Goal: Information Seeking & Learning: Learn about a topic

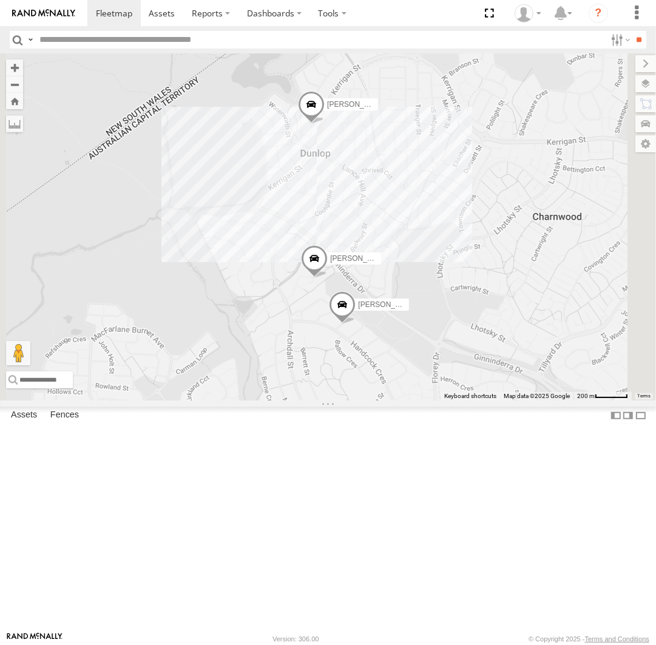
drag, startPoint x: 469, startPoint y: 285, endPoint x: 491, endPoint y: 270, distance: 27.1
click at [491, 270] on div "Daniel Kyle Andrew Chris Jamie Michael Peter" at bounding box center [328, 226] width 656 height 347
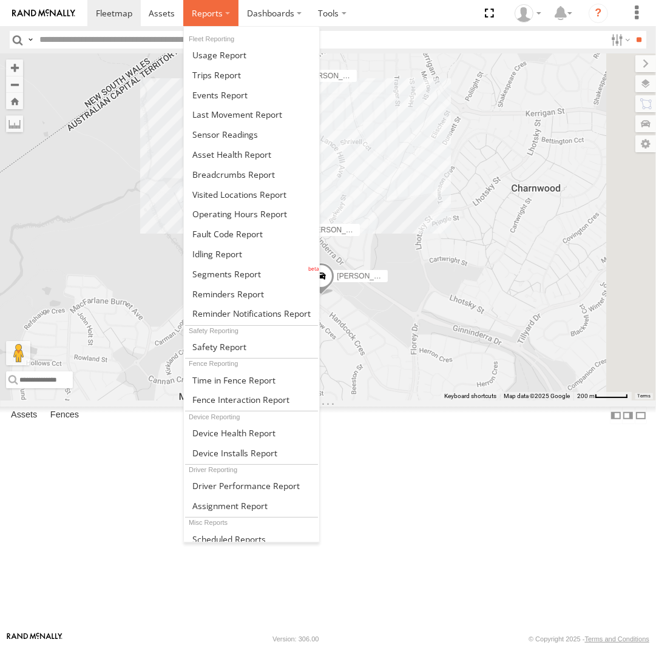
click at [229, 15] on label at bounding box center [210, 13] width 55 height 26
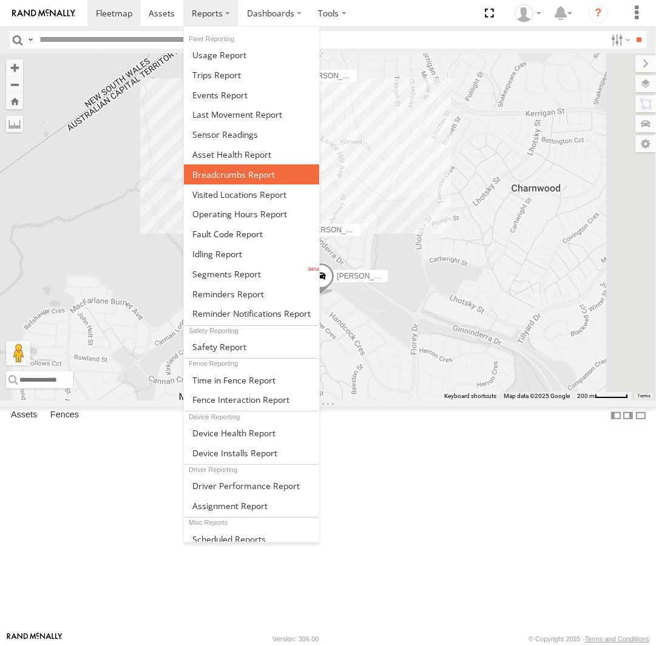
click at [245, 174] on span at bounding box center [233, 175] width 83 height 12
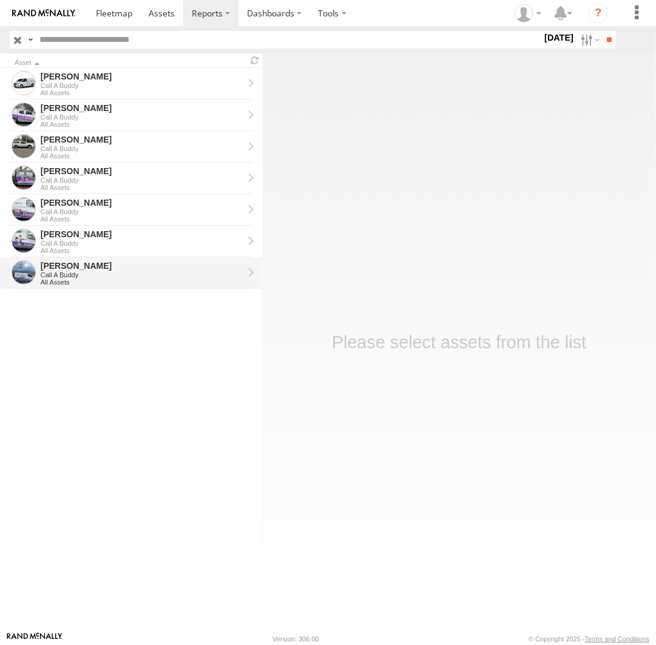
click at [79, 275] on div "Call A Buddy" at bounding box center [142, 274] width 203 height 7
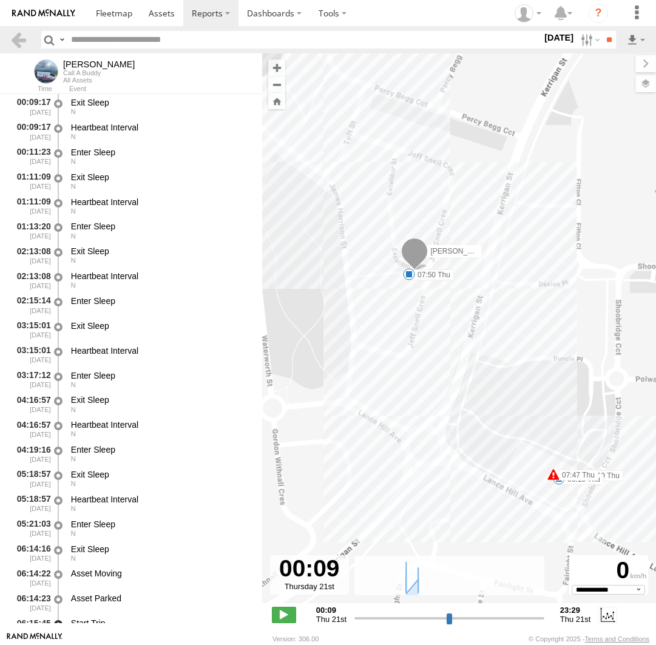
select select "**********"
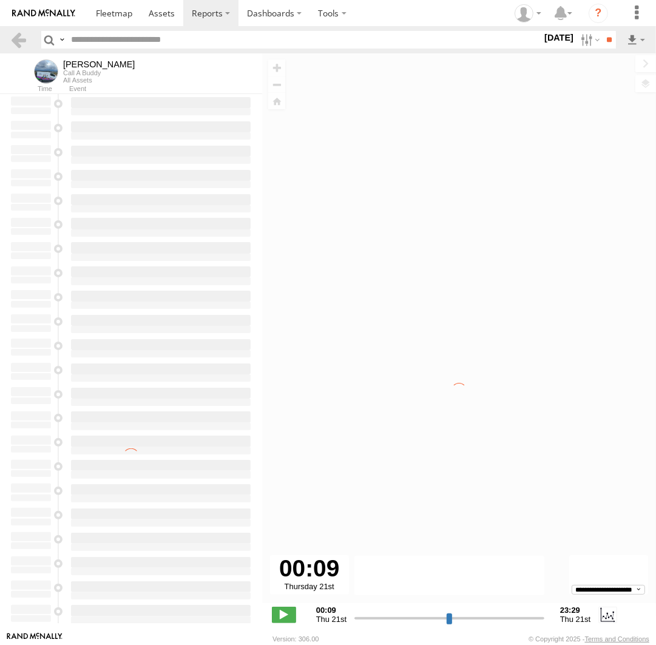
type input "**********"
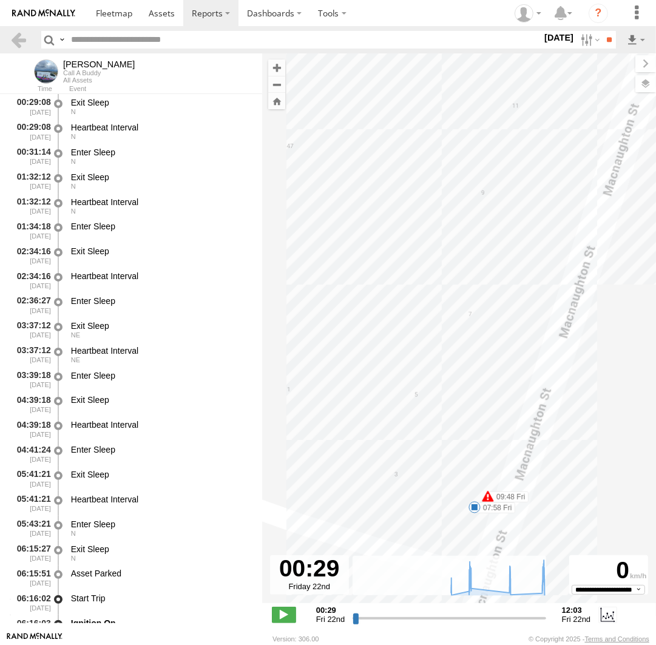
click at [474, 506] on span at bounding box center [475, 507] width 12 height 12
click at [474, 498] on div "07:58 Fri 22nd Aug 09:48 Fri 22nd Aug 1 50 3 MacNaughton St Holt" at bounding box center [474, 465] width 144 height 65
click at [463, 341] on div "Jamie 06:19 Fri 06:21 Fri 07:26 Fri 07:26 Fri 07:58 Fri 09:48 Fri 09:54 Fri 09:…" at bounding box center [459, 334] width 394 height 563
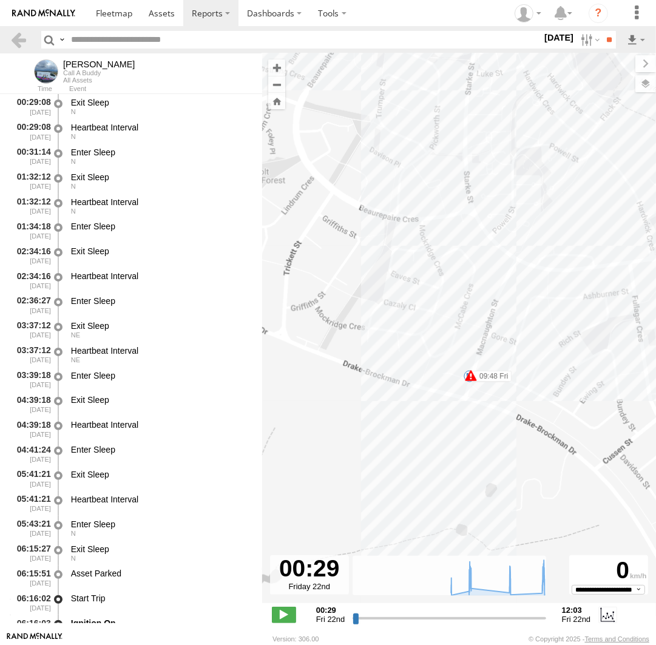
drag, startPoint x: 402, startPoint y: 239, endPoint x: 459, endPoint y: 414, distance: 183.9
click at [470, 451] on div "Jamie 06:19 Fri 06:21 Fri 07:26 Fri 07:26 Fri 07:58 Fri 09:48 Fri 09:54 Fri 09:…" at bounding box center [459, 334] width 394 height 563
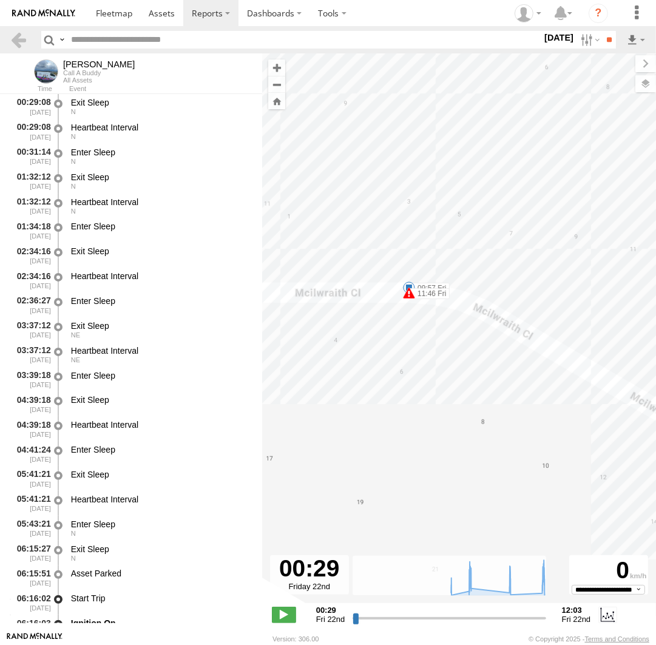
click at [406, 287] on span at bounding box center [409, 293] width 12 height 12
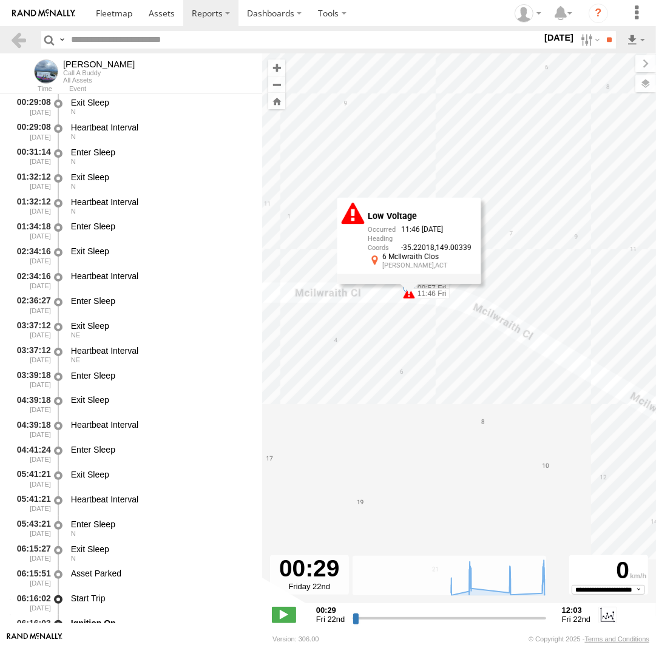
click at [405, 303] on div "Jamie 06:19 Fri 06:21 Fri 07:26 Fri 07:26 Fri 07:58 Fri 09:48 Fri 09:54 Fri 09:…" at bounding box center [459, 334] width 394 height 563
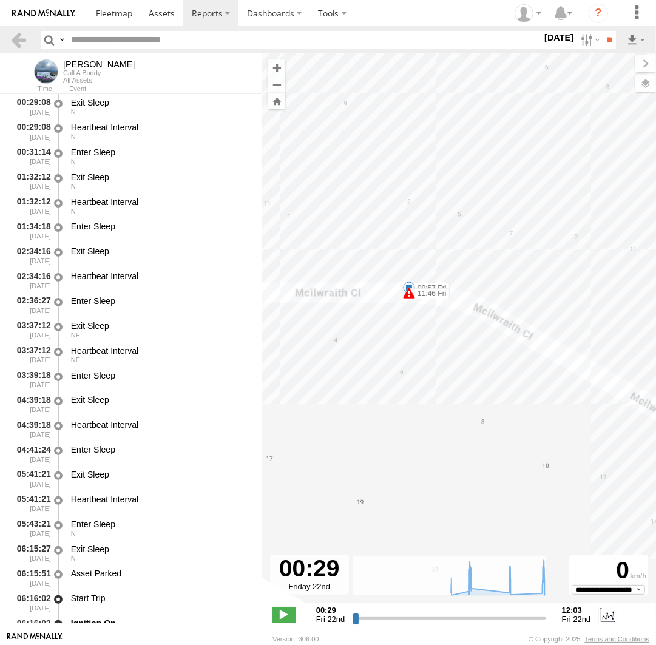
click at [404, 284] on span at bounding box center [409, 288] width 12 height 12
click at [409, 313] on div "Jamie 06:19 Fri 06:21 Fri 07:26 Fri 07:26 Fri 07:58 Fri 09:48 Fri 09:54 Fri 09:…" at bounding box center [459, 334] width 394 height 563
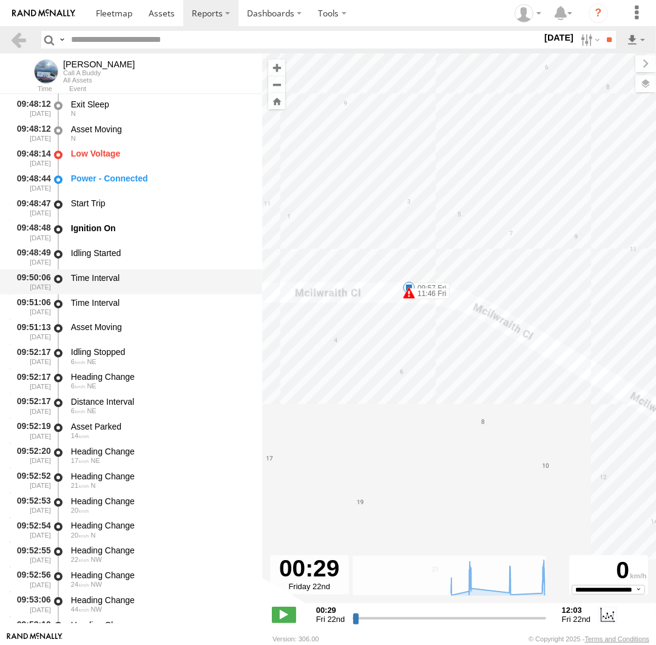
scroll to position [5963, 0]
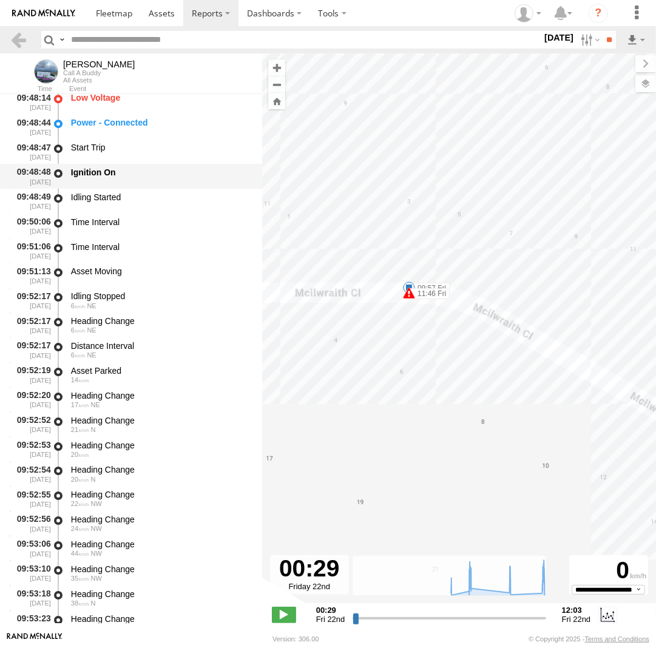
click at [137, 186] on div "Ignition On" at bounding box center [160, 176] width 183 height 22
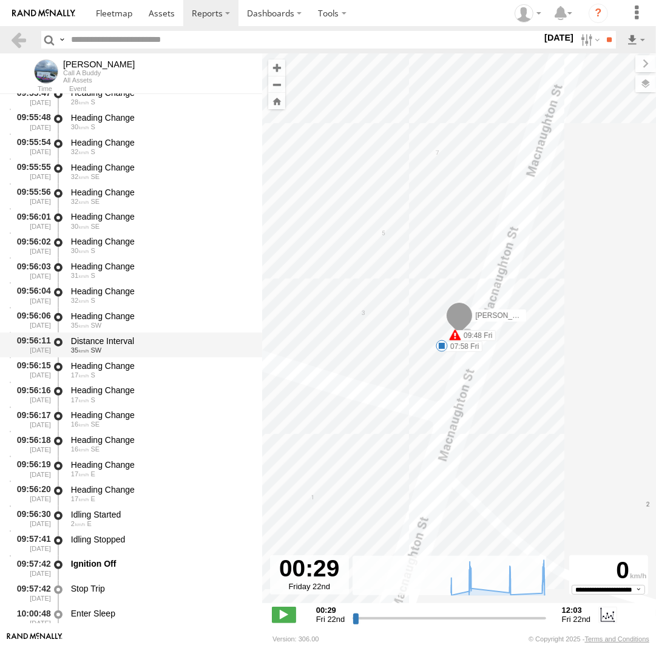
scroll to position [7077, 0]
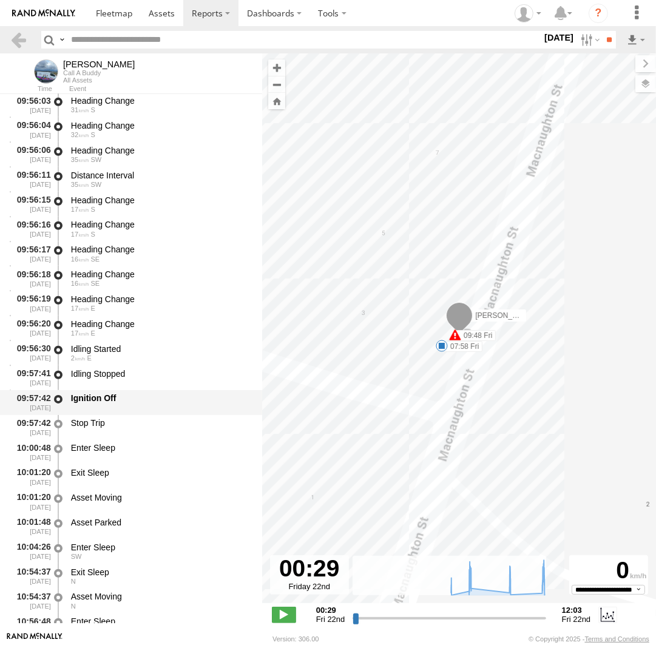
click at [129, 393] on div "Ignition Off" at bounding box center [160, 403] width 183 height 22
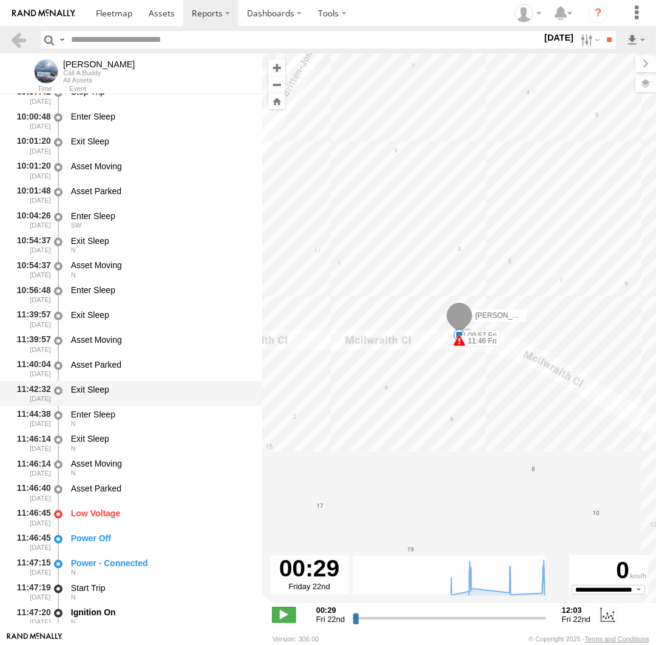
scroll to position [7468, 0]
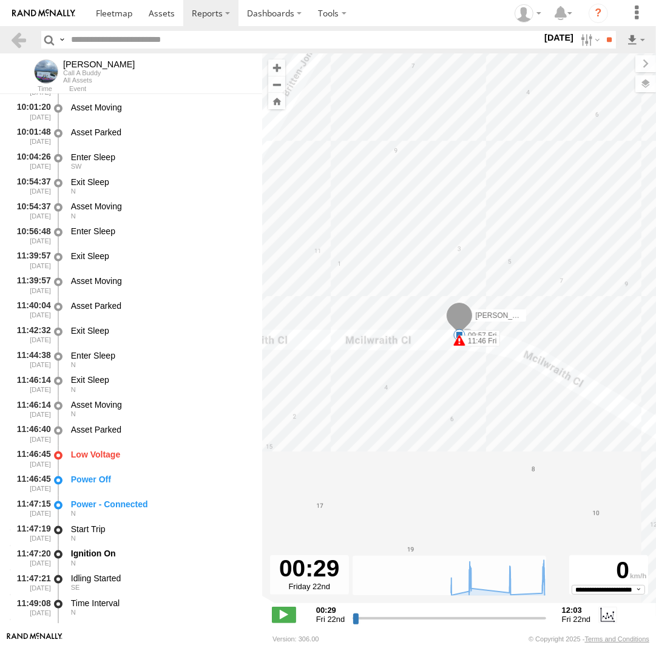
click at [437, 236] on div "Jamie 06:19 Fri 06:21 Fri 07:26 Fri 07:26 Fri 07:58 Fri 09:48 Fri 09:54 Fri 09:…" at bounding box center [459, 334] width 394 height 563
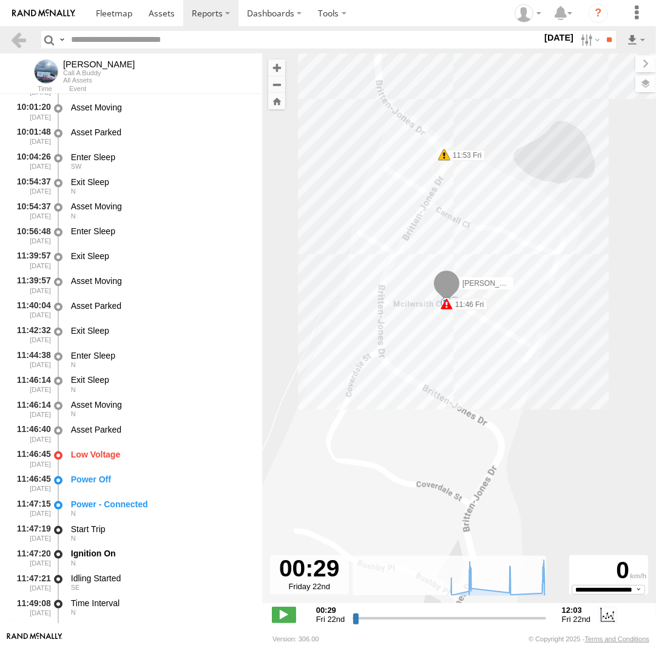
drag, startPoint x: 422, startPoint y: 117, endPoint x: 444, endPoint y: 538, distance: 421.9
click at [444, 540] on div "Jamie 06:19 Fri 06:21 Fri 07:26 Fri 07:26 Fri 07:58 Fri 09:48 Fri 09:54 Fri 09:…" at bounding box center [459, 334] width 394 height 563
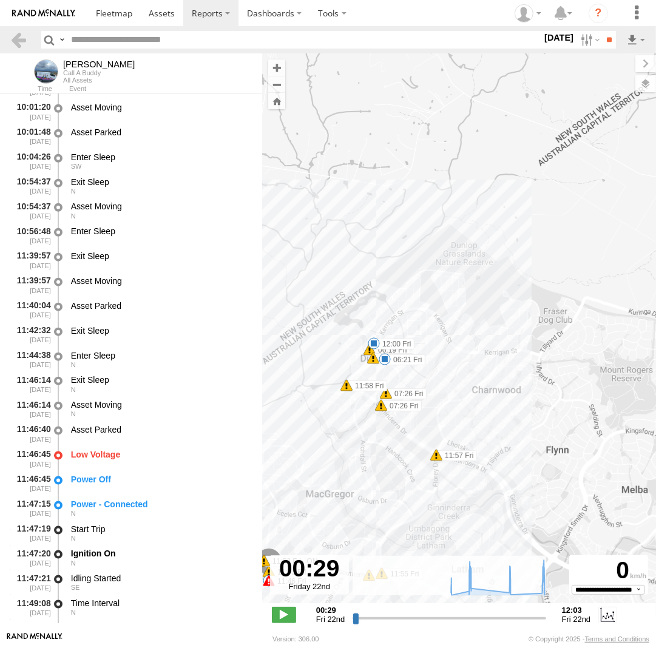
drag, startPoint x: 512, startPoint y: 306, endPoint x: 311, endPoint y: 461, distance: 253.2
click at [311, 461] on div "Jamie 06:19 Fri 06:21 Fri 07:26 Fri 07:26 Fri 07:58 Fri 09:48 Fri 09:54 Fri 09:…" at bounding box center [459, 334] width 394 height 563
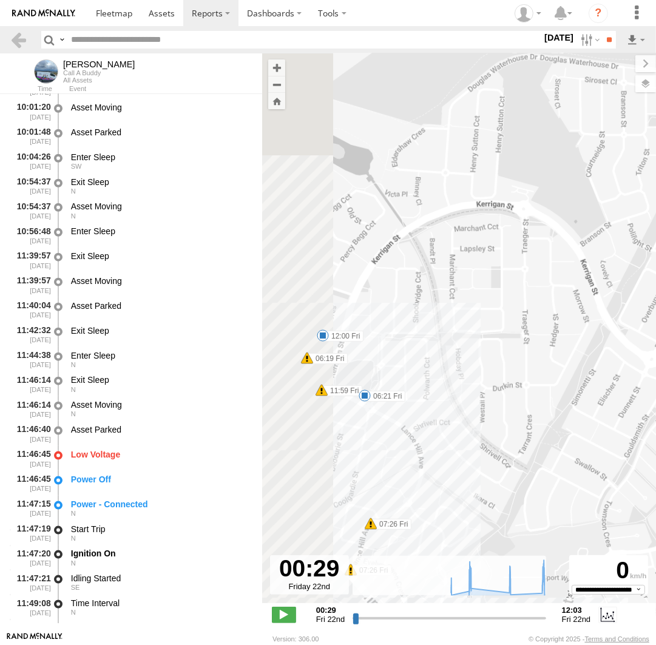
drag, startPoint x: 426, startPoint y: 347, endPoint x: 523, endPoint y: 339, distance: 98.1
click at [523, 339] on div "Jamie 06:19 Fri 06:21 Fri 07:26 Fri 07:26 Fri 07:58 Fri 09:48 Fri 09:54 Fri 09:…" at bounding box center [459, 334] width 394 height 563
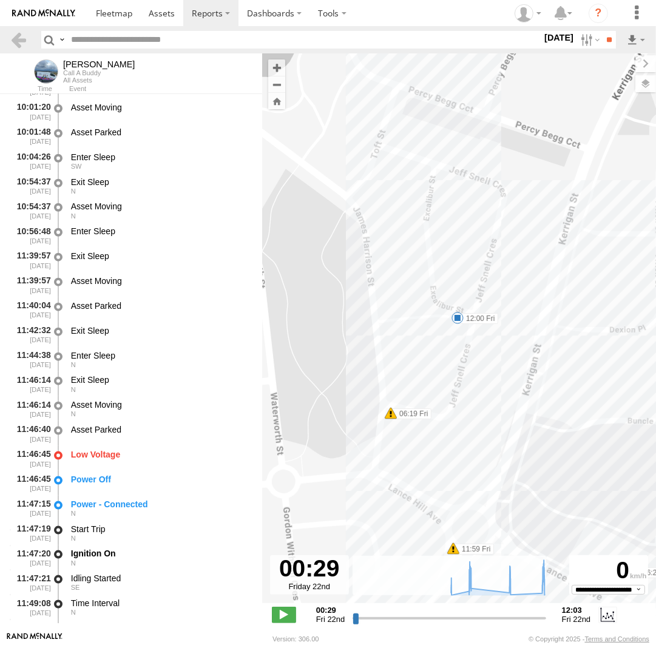
drag, startPoint x: 421, startPoint y: 308, endPoint x: 489, endPoint y: 404, distance: 117.6
click at [489, 404] on div "Jamie 06:19 Fri 06:21 Fri 07:26 Fri 07:26 Fri 07:58 Fri 09:48 Fri 09:54 Fri 09:…" at bounding box center [459, 334] width 394 height 563
click at [456, 318] on span at bounding box center [458, 318] width 12 height 12
click at [458, 309] on div "12:00 Fri 22nd Aug Jamies House" at bounding box center [458, 277] width 134 height 63
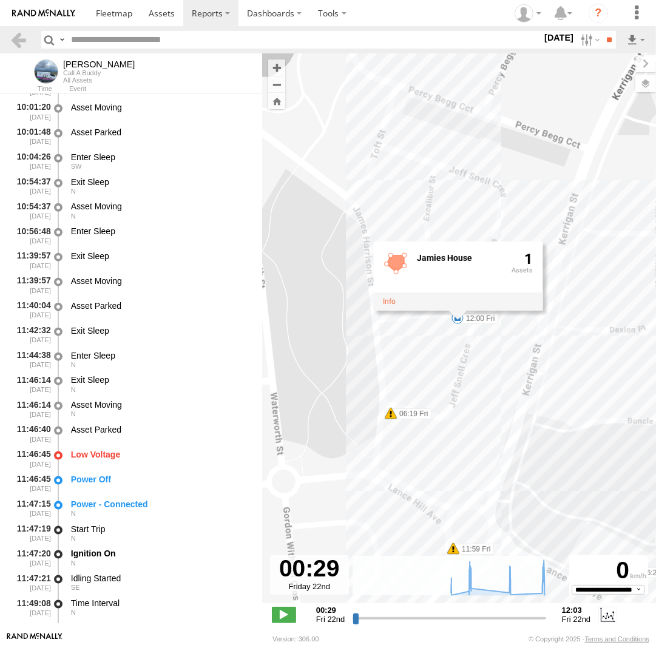
click at [450, 351] on div "Jamie 06:19 Fri 06:21 Fri 07:26 Fri 07:26 Fri 07:58 Fri 09:48 Fri 09:54 Fri 09:…" at bounding box center [459, 334] width 394 height 563
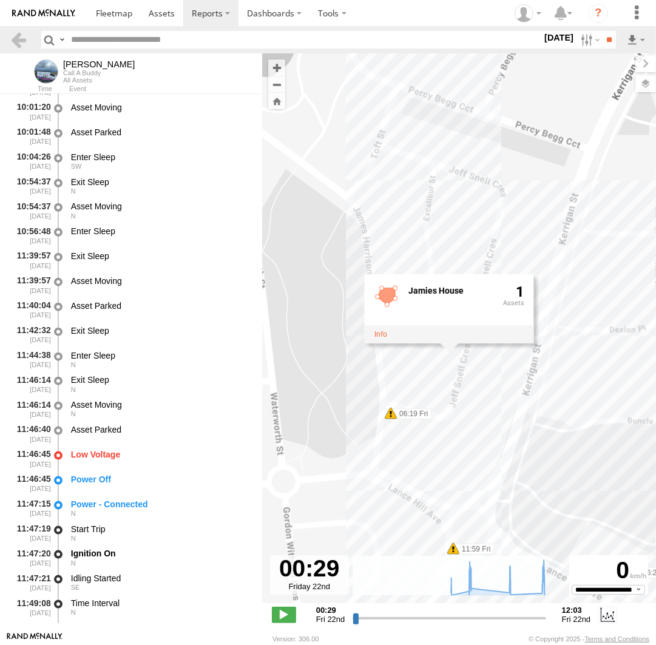
click at [415, 363] on div "Jamie 06:19 Fri 06:21 Fri 07:26 Fri 07:26 Fri 07:58 Fri 09:48 Fri 09:54 Fri 09:…" at bounding box center [459, 334] width 394 height 563
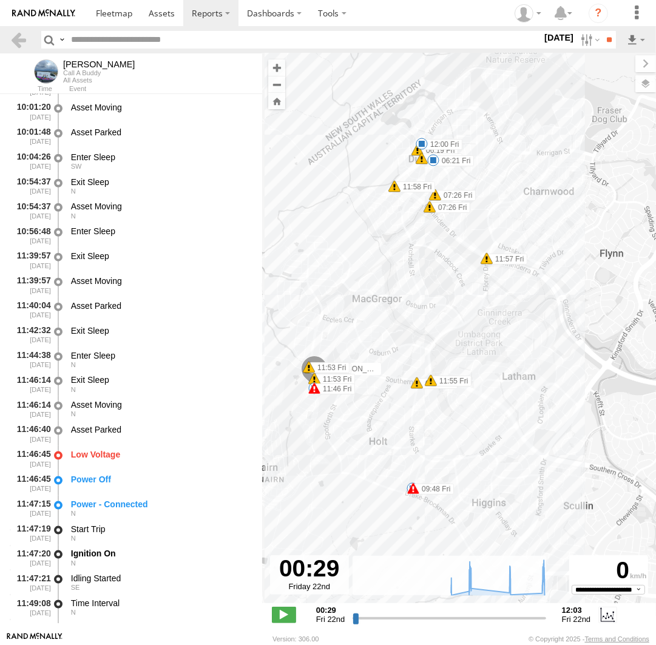
drag, startPoint x: 474, startPoint y: 481, endPoint x: 440, endPoint y: 180, distance: 303.6
click at [440, 180] on div "Jamie 06:19 Fri 06:21 Fri 07:26 Fri 07:26 Fri 07:58 Fri 09:48 Fri 09:54 Fri 09:…" at bounding box center [459, 334] width 394 height 563
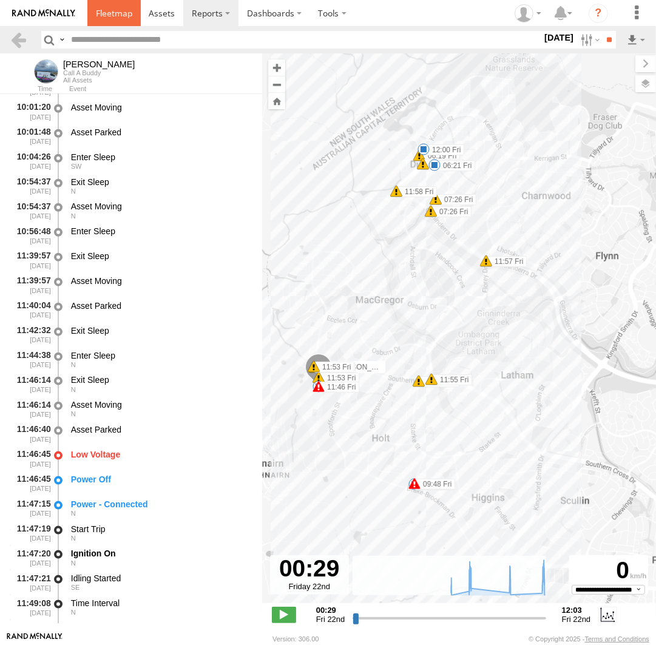
click at [129, 15] on span at bounding box center [114, 13] width 36 height 12
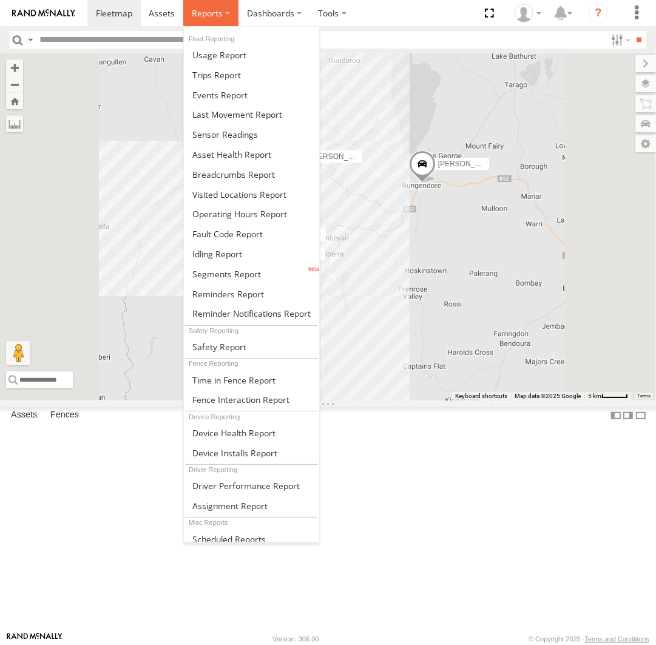
click at [188, 16] on label at bounding box center [210, 13] width 55 height 26
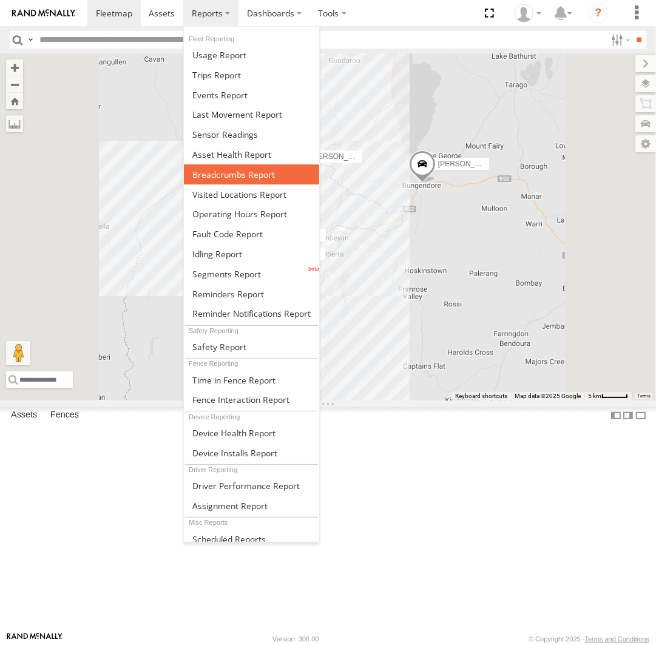
click at [219, 169] on span at bounding box center [233, 175] width 83 height 12
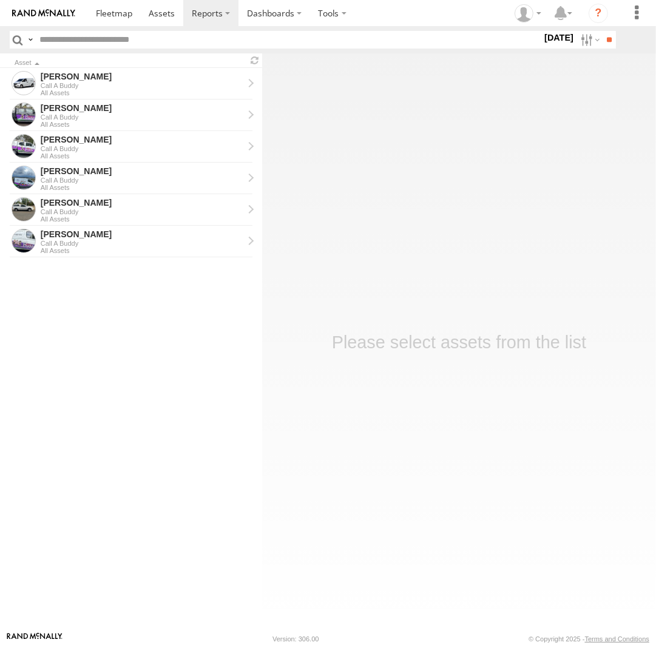
click at [0, 0] on label at bounding box center [0, 0] width 0 height 0
click at [607, 46] on input "**" at bounding box center [609, 40] width 14 height 18
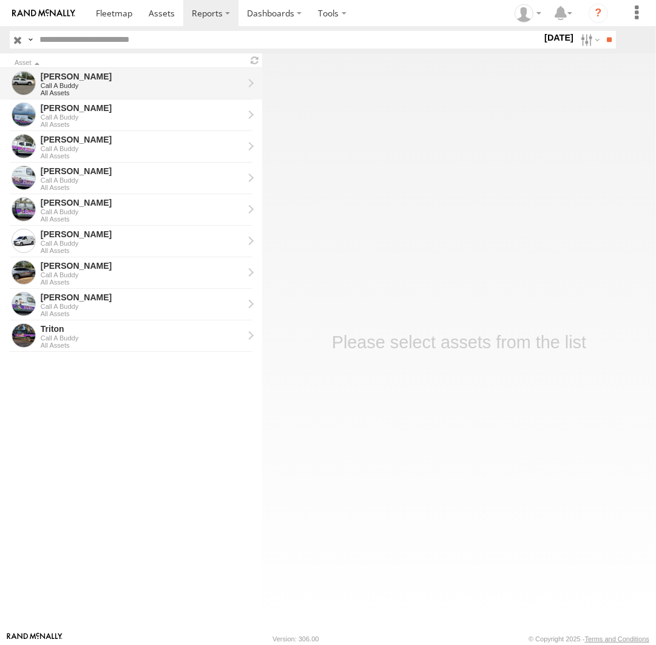
click at [79, 90] on div "All Assets" at bounding box center [142, 92] width 203 height 7
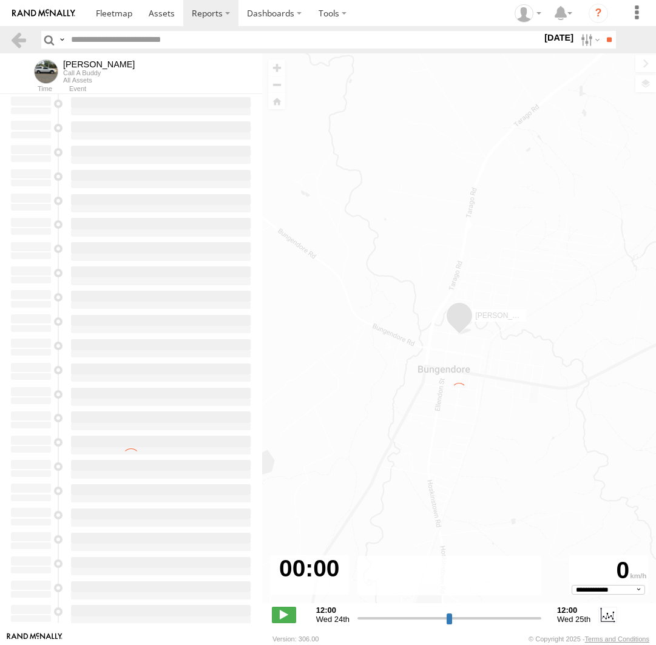
select select "**********"
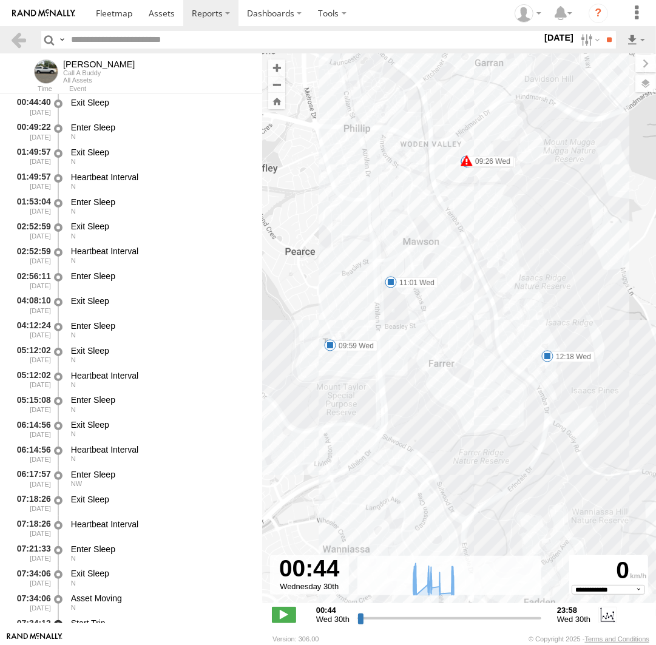
click at [330, 344] on span at bounding box center [330, 345] width 12 height 12
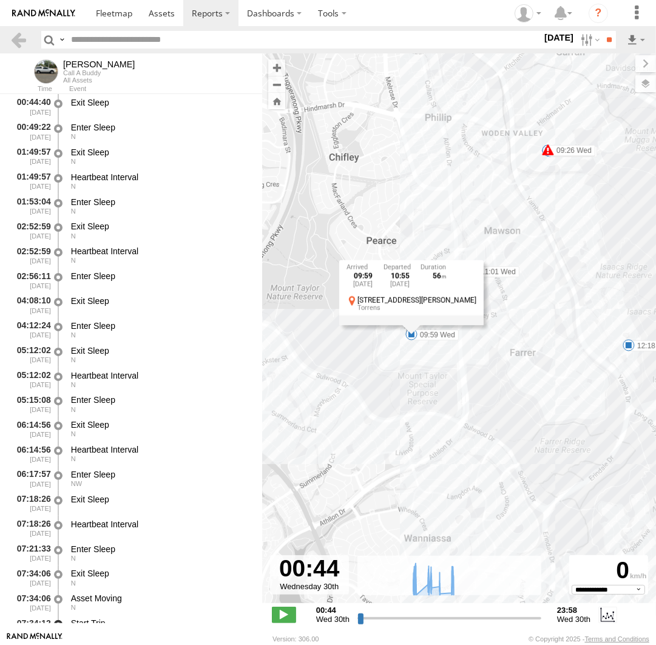
drag, startPoint x: 333, startPoint y: 249, endPoint x: 418, endPoint y: 236, distance: 86.6
click at [418, 236] on div "Andrew 08:00 Wed 08:27 Wed 09:16 Wed 09:26 Wed 09:38 Wed 09:39 Wed 09:59 Wed 11…" at bounding box center [459, 334] width 394 height 563
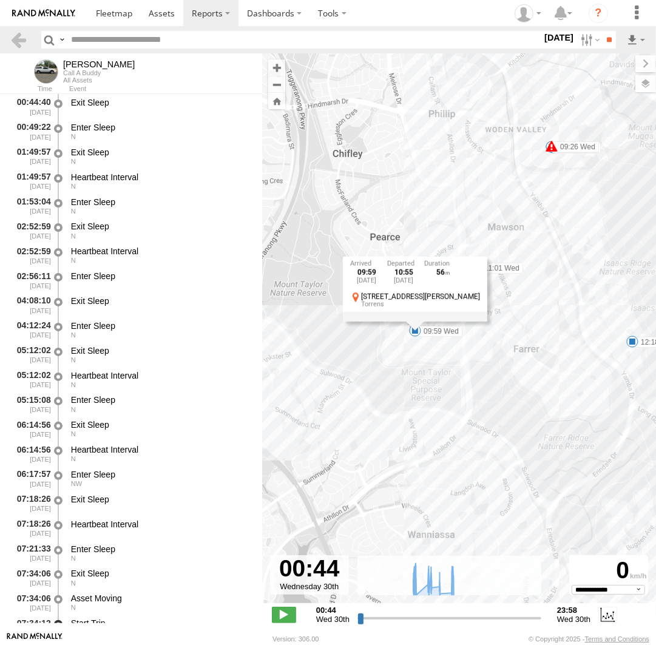
click at [583, 49] on header "Search Query Asset ID Asset Label Registration Manufacturer Model VIN Job ID" at bounding box center [328, 39] width 656 height 27
click at [581, 44] on label at bounding box center [589, 40] width 26 height 18
click at [0, 0] on label at bounding box center [0, 0] width 0 height 0
click at [604, 42] on input "**" at bounding box center [609, 40] width 14 height 18
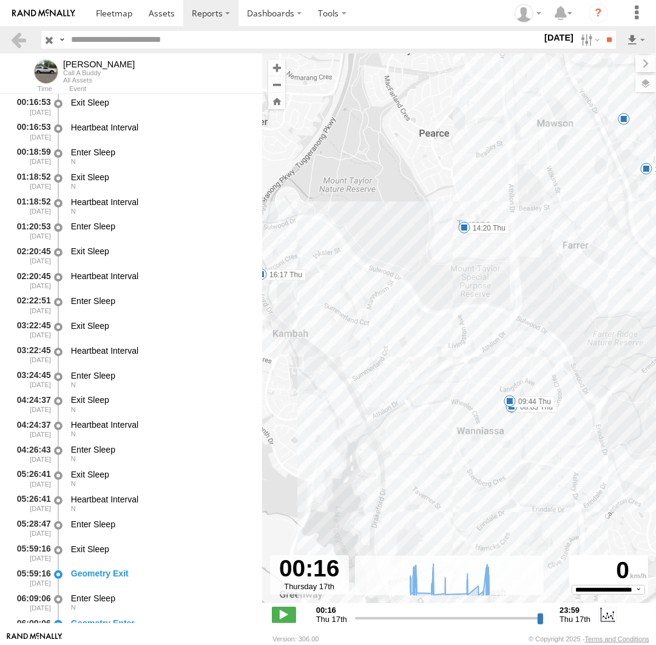
click at [466, 225] on span at bounding box center [464, 228] width 12 height 12
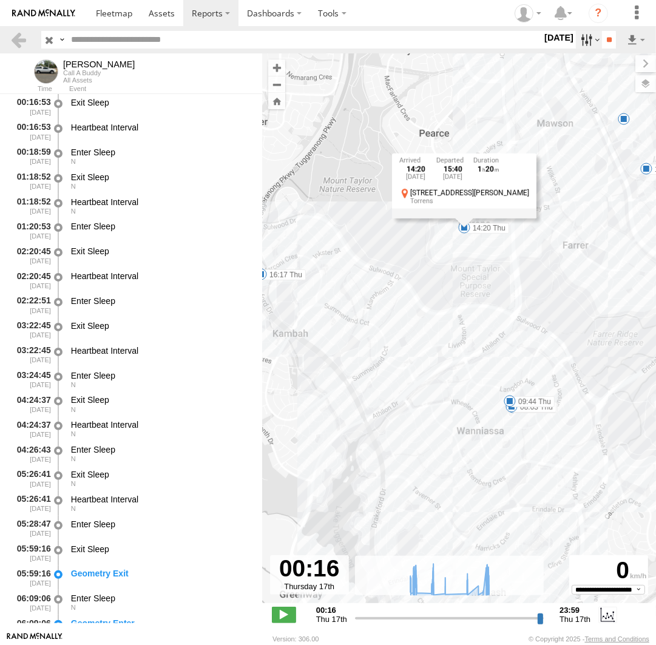
click at [586, 45] on label at bounding box center [589, 40] width 26 height 18
click at [0, 0] on label at bounding box center [0, 0] width 0 height 0
click at [0, 0] on label "×" at bounding box center [0, 0] width 0 height 0
click at [0, 0] on label at bounding box center [0, 0] width 0 height 0
click at [616, 38] on input "**" at bounding box center [609, 40] width 14 height 18
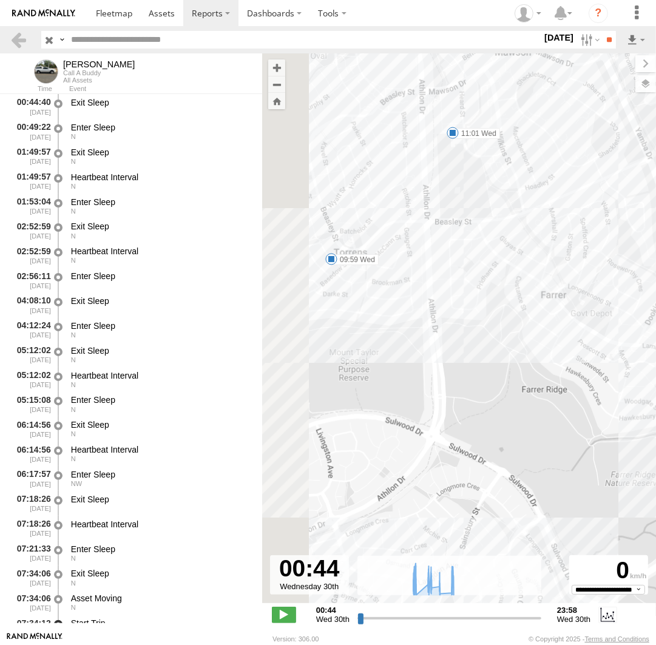
drag, startPoint x: 302, startPoint y: 307, endPoint x: 421, endPoint y: 314, distance: 119.2
click at [469, 339] on div "Andrew 09:26 Wed 08:00 Wed 08:27 Wed 09:16 Wed 09:38 Wed 09:39 Wed 09:59 Wed 11…" at bounding box center [459, 334] width 394 height 563
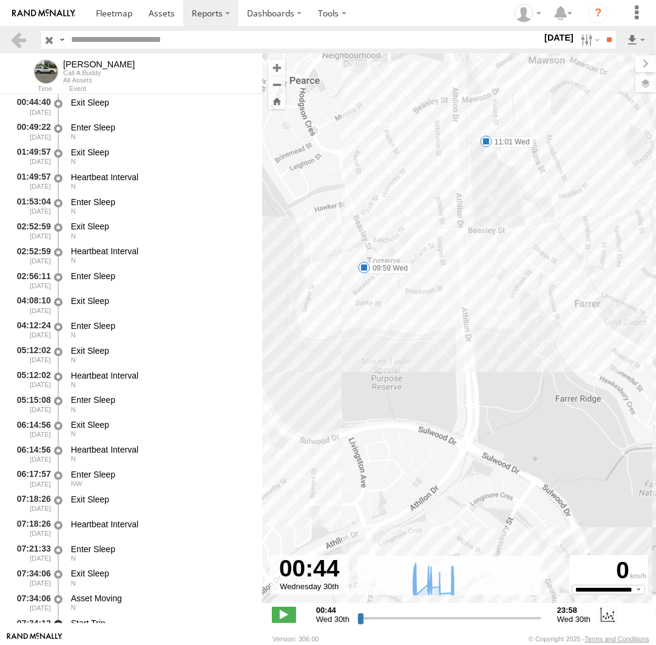
click at [365, 265] on span at bounding box center [364, 268] width 12 height 12
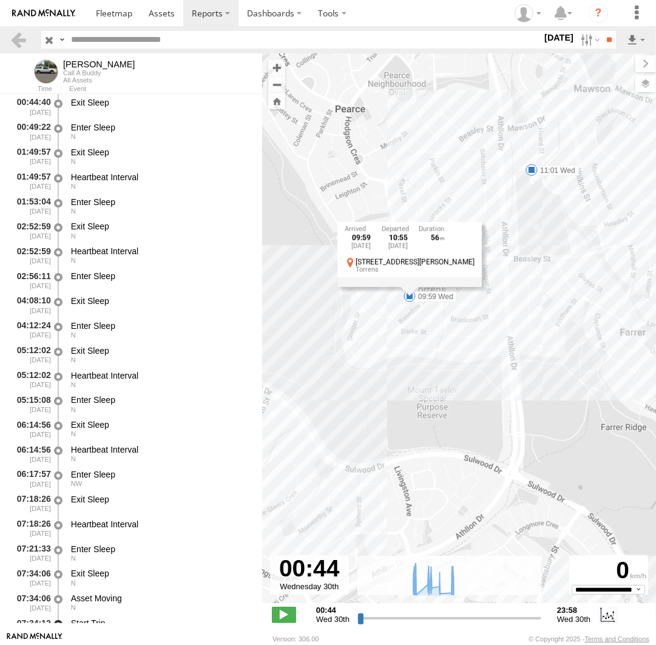
drag, startPoint x: 368, startPoint y: 283, endPoint x: 415, endPoint y: 311, distance: 54.8
click at [415, 311] on div "Andrew 09:26 Wed 08:00 Wed 08:27 Wed 09:16 Wed 09:38 Wed 09:39 Wed 09:59 Wed 11…" at bounding box center [459, 334] width 394 height 563
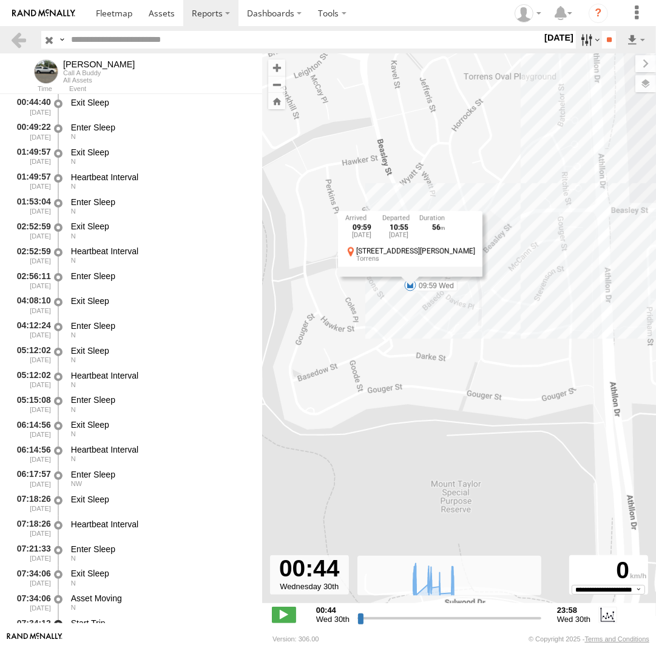
click at [589, 43] on label at bounding box center [589, 40] width 26 height 18
click at [0, 0] on label at bounding box center [0, 0] width 0 height 0
click at [609, 42] on input "**" at bounding box center [609, 40] width 14 height 18
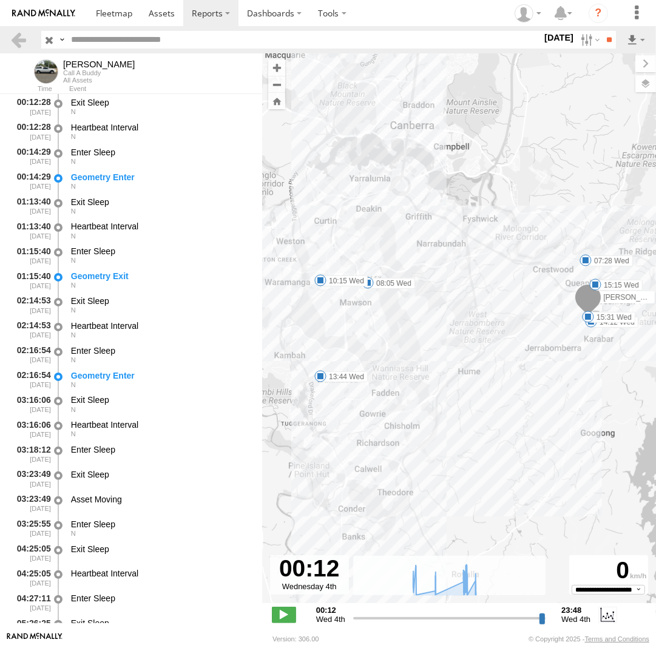
click at [322, 282] on span at bounding box center [320, 280] width 12 height 12
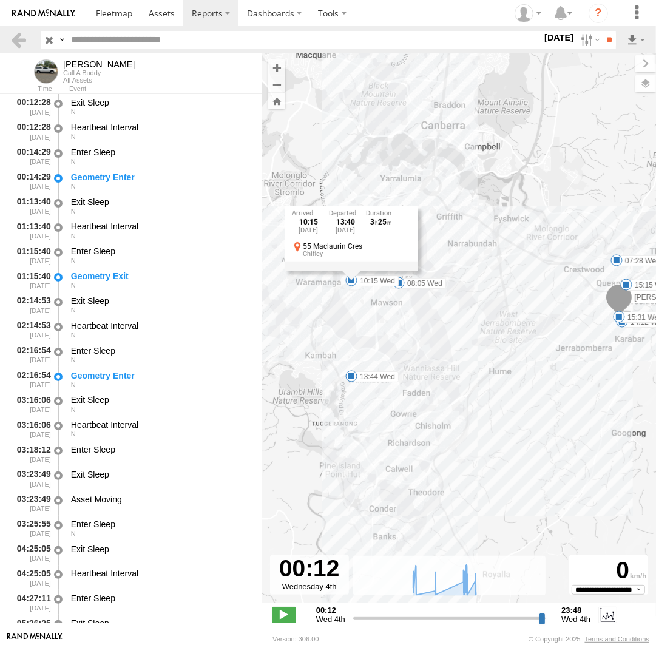
drag, startPoint x: 326, startPoint y: 300, endPoint x: 363, endPoint y: 301, distance: 37.0
click at [363, 301] on div "Andrew 07:28 Wed 08:05 Wed 10:15 Wed 13:44 Wed 14:12 Wed 15:15 Wed 15:31 Wed 10…" at bounding box center [459, 334] width 394 height 563
click at [358, 329] on div "Andrew 07:28 Wed 08:05 Wed 10:15 Wed 13:44 Wed 14:12 Wed 15:15 Wed 15:31 Wed 10…" at bounding box center [459, 334] width 394 height 563
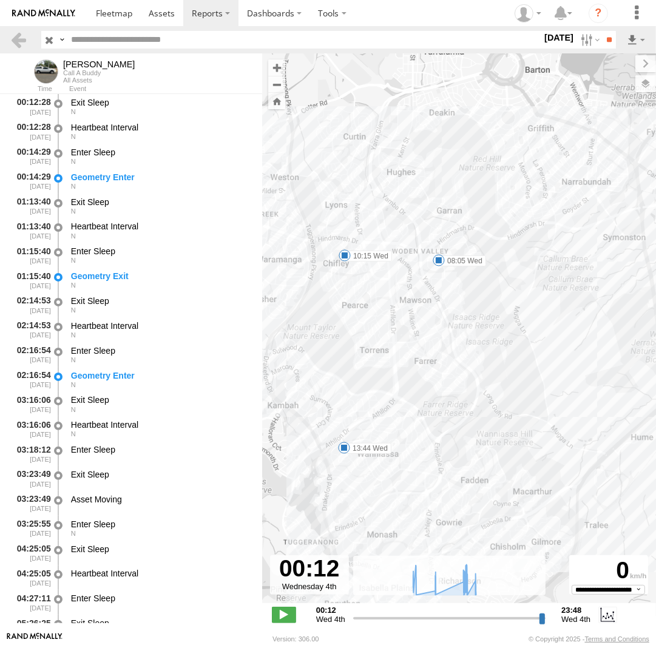
drag, startPoint x: 340, startPoint y: 279, endPoint x: 416, endPoint y: 291, distance: 77.4
click at [416, 291] on div "Andrew 07:28 Wed 08:05 Wed 10:15 Wed 13:44 Wed 14:12 Wed 15:15 Wed 15:31 Wed" at bounding box center [459, 334] width 394 height 563
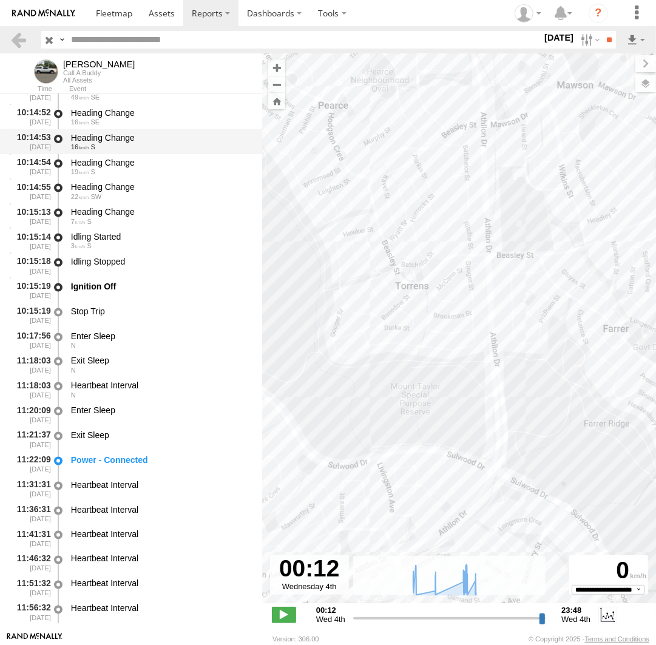
scroll to position [4291, 0]
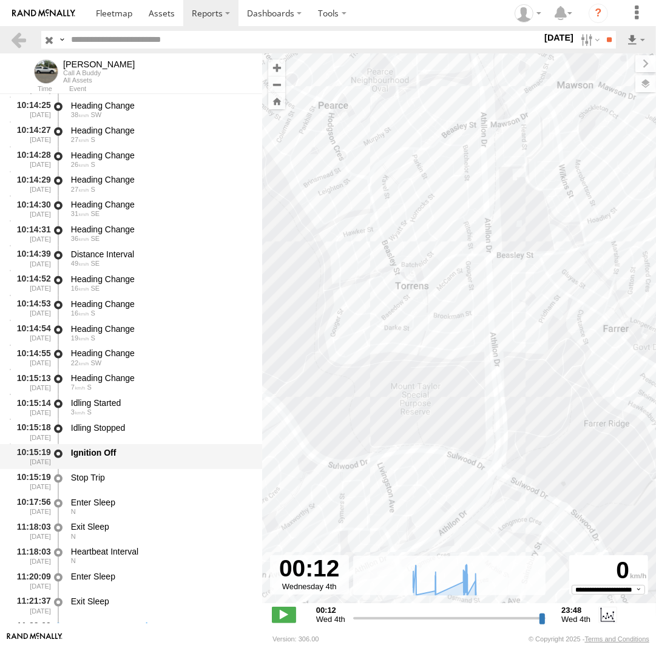
click at [121, 447] on div "10:15:19 04/06/2025 Ignition Off" at bounding box center [131, 456] width 262 height 25
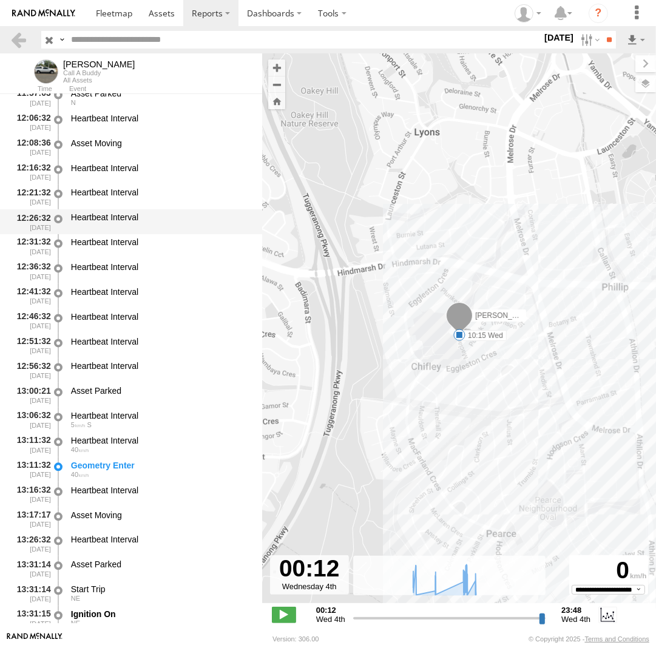
scroll to position [5127, 0]
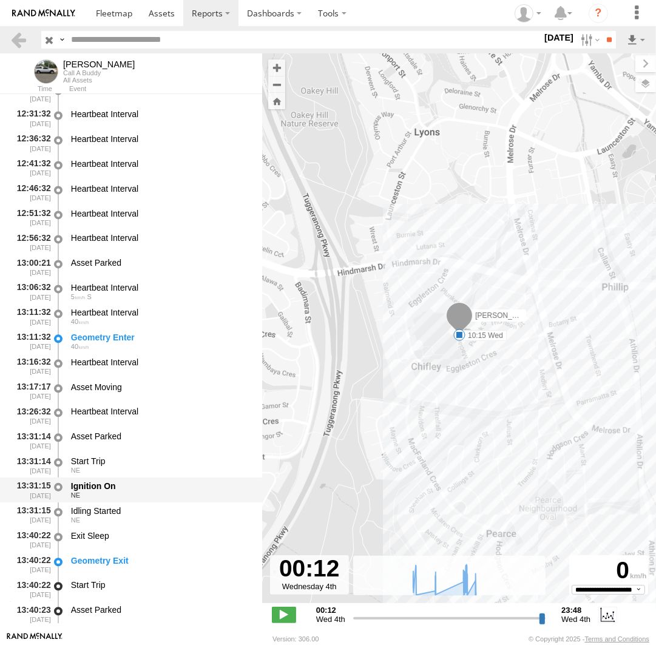
click at [121, 489] on div "Ignition On" at bounding box center [161, 486] width 180 height 11
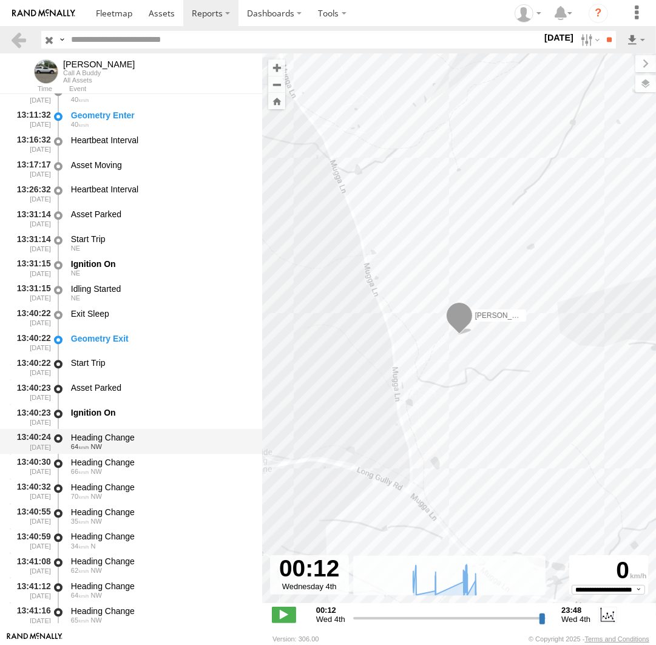
scroll to position [5350, 0]
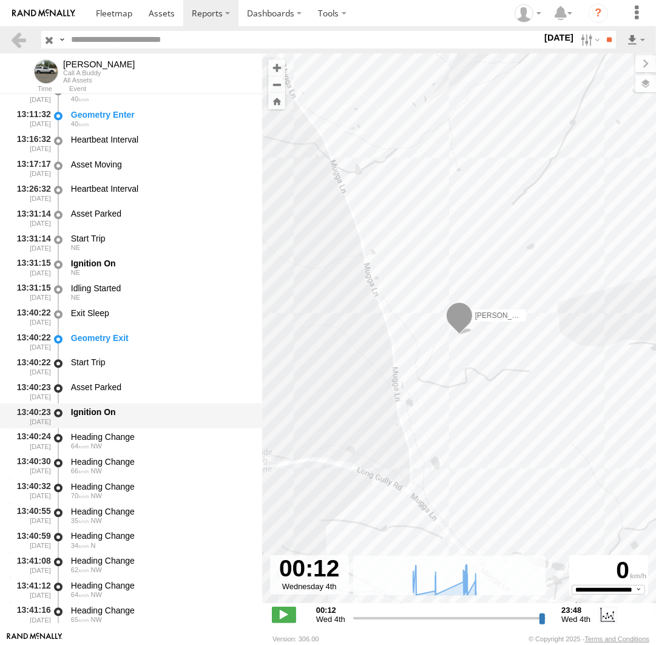
click at [118, 421] on div "Ignition On" at bounding box center [160, 416] width 183 height 22
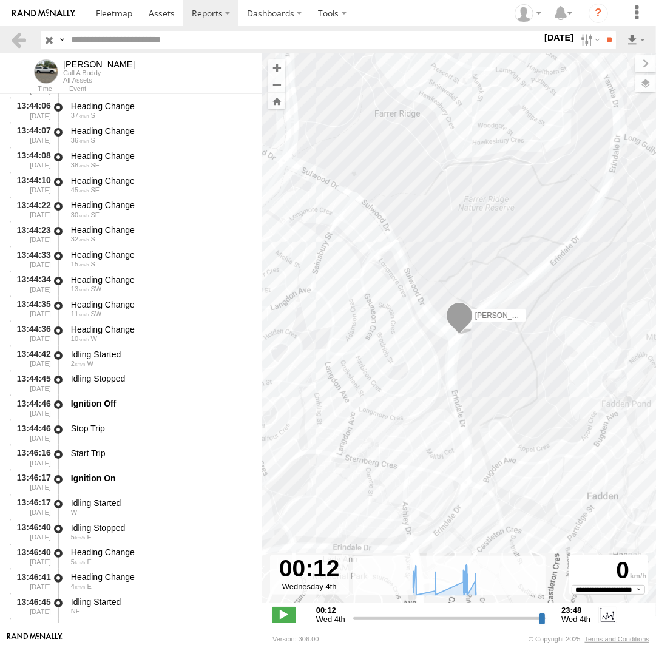
scroll to position [6576, 0]
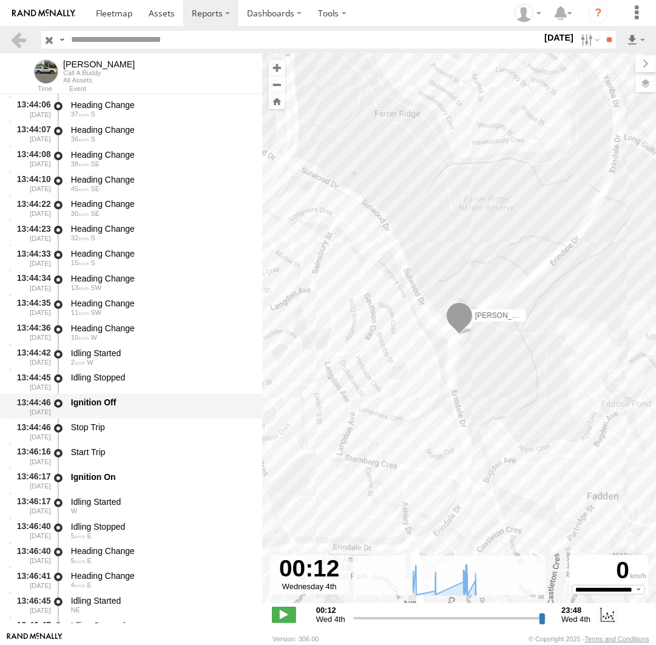
click at [118, 407] on div "Ignition Off" at bounding box center [161, 402] width 180 height 11
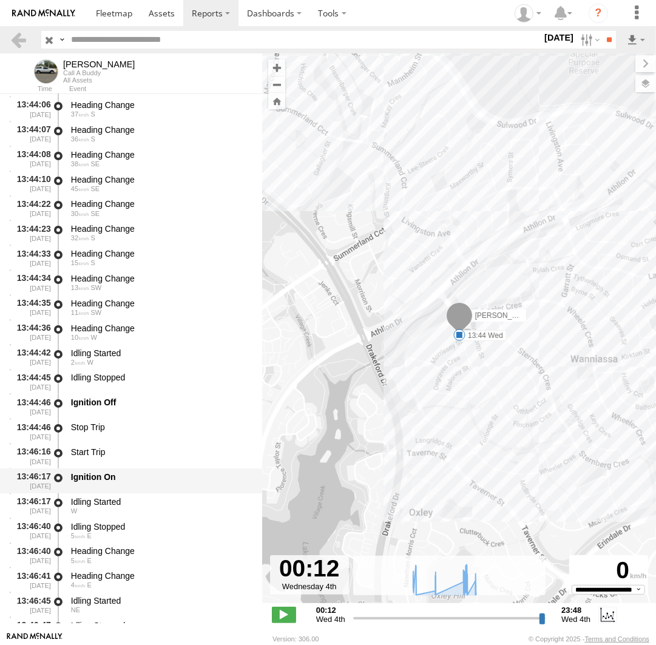
click at [110, 481] on div "Ignition On" at bounding box center [161, 477] width 180 height 11
click at [113, 502] on div "Idling Started" at bounding box center [161, 502] width 180 height 11
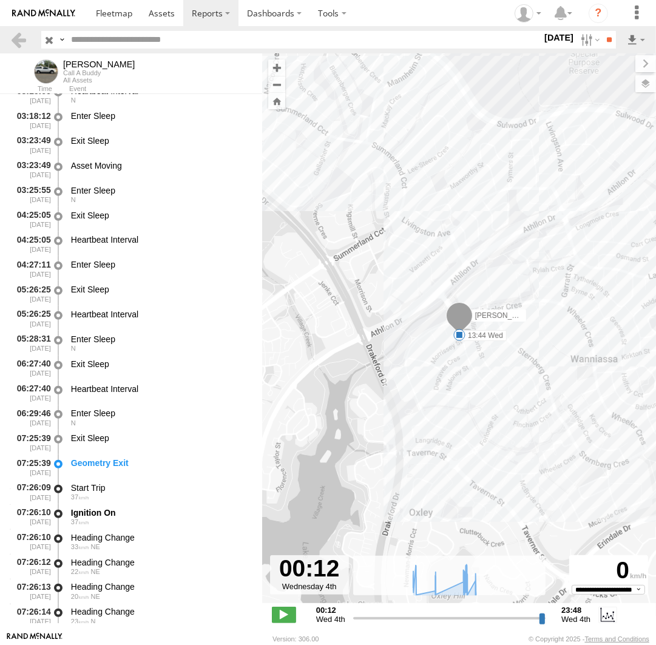
scroll to position [0, 0]
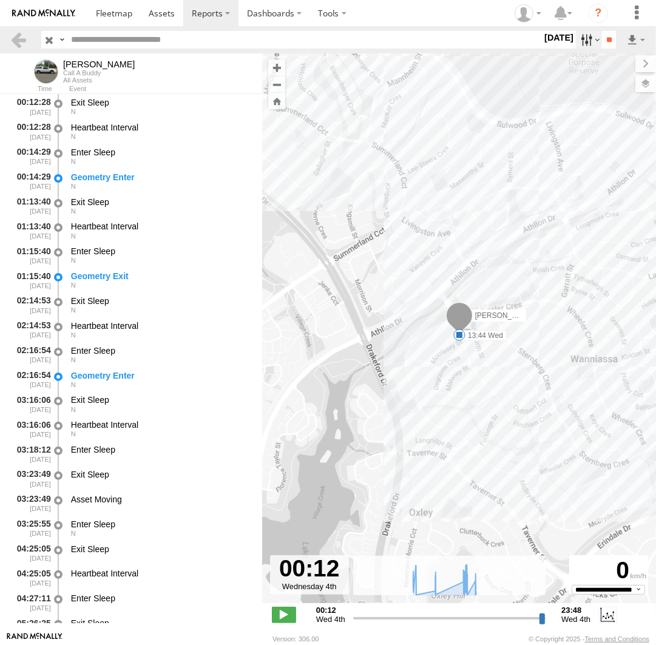
click at [579, 41] on label at bounding box center [589, 40] width 26 height 18
click at [0, 0] on label at bounding box center [0, 0] width 0 height 0
click at [0, 0] on label "Close" at bounding box center [0, 0] width 0 height 0
click at [0, 0] on label at bounding box center [0, 0] width 0 height 0
click at [606, 44] on input "**" at bounding box center [609, 40] width 14 height 18
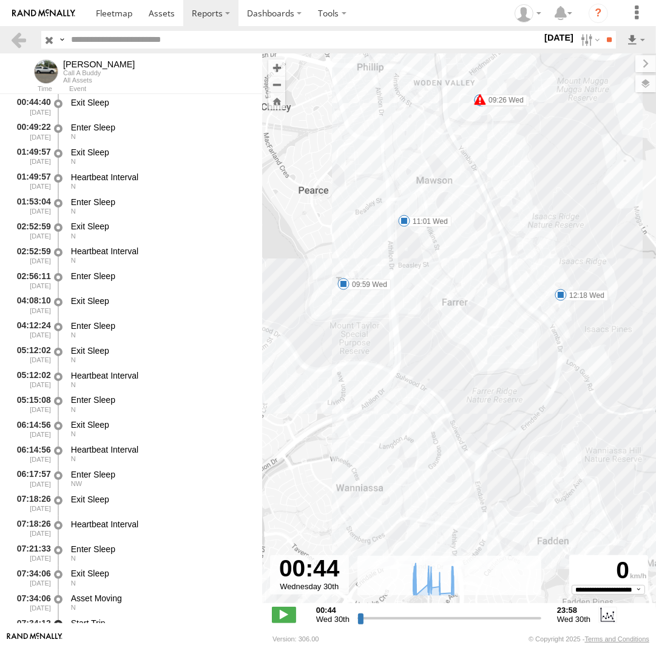
drag, startPoint x: 336, startPoint y: 306, endPoint x: 382, endPoint y: 316, distance: 47.9
click at [379, 318] on div "Andrew 09:26 Wed 08:00 Wed 08:27 Wed 09:16 Wed 09:38 Wed 09:39 Wed 09:59 Wed 11…" at bounding box center [459, 334] width 394 height 563
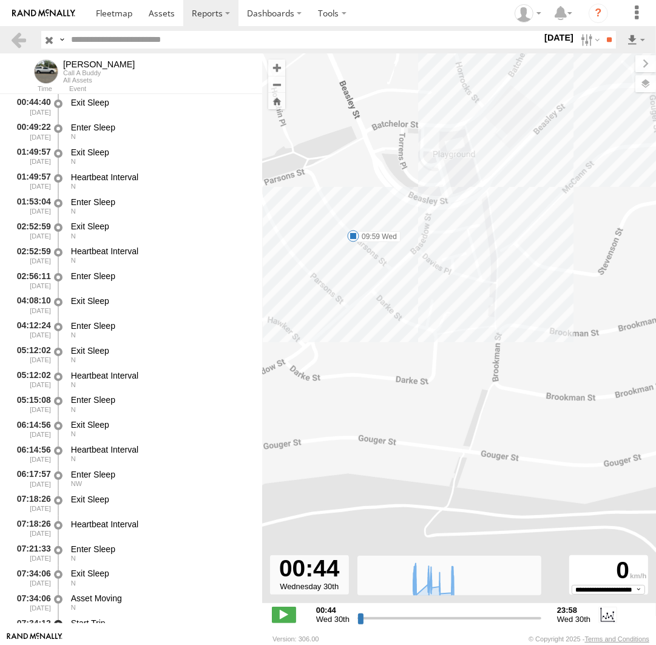
click at [356, 236] on span at bounding box center [353, 236] width 12 height 12
click at [345, 253] on div "Andrew 09:26 Wed 08:00 Wed 08:27 Wed 09:16 Wed 09:38 Wed 09:39 Wed 09:59 Wed 11…" at bounding box center [459, 334] width 394 height 563
click at [355, 236] on span at bounding box center [353, 236] width 12 height 12
click at [350, 249] on div "Andrew 09:26 Wed 08:00 Wed 08:27 Wed 09:16 Wed 09:38 Wed 09:39 Wed 09:59 Wed 11…" at bounding box center [459, 334] width 394 height 563
click at [358, 236] on span at bounding box center [353, 236] width 12 height 12
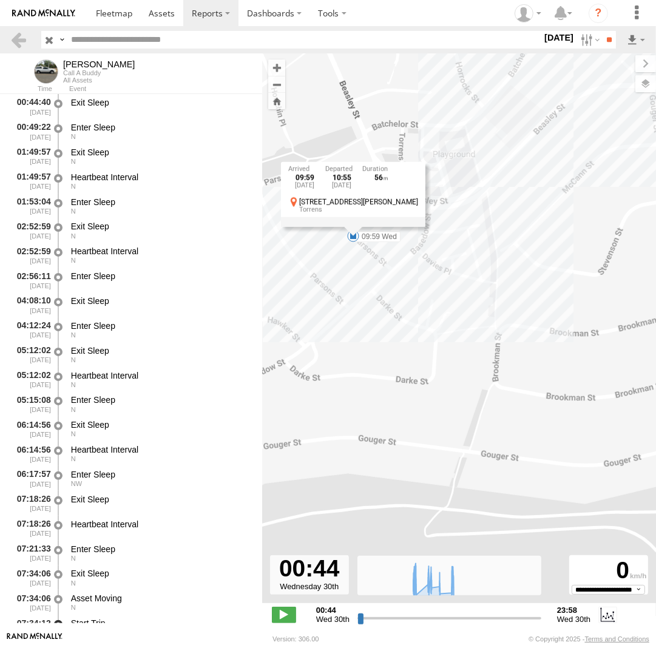
click at [350, 265] on div "Andrew 09:26 Wed 08:00 Wed 08:27 Wed 09:16 Wed 09:38 Wed 09:39 Wed 09:59 Wed 11…" at bounding box center [459, 334] width 394 height 563
click at [580, 42] on label at bounding box center [589, 40] width 26 height 18
click at [0, 0] on label at bounding box center [0, 0] width 0 height 0
click at [0, 0] on label "Close" at bounding box center [0, 0] width 0 height 0
click at [0, 0] on label at bounding box center [0, 0] width 0 height 0
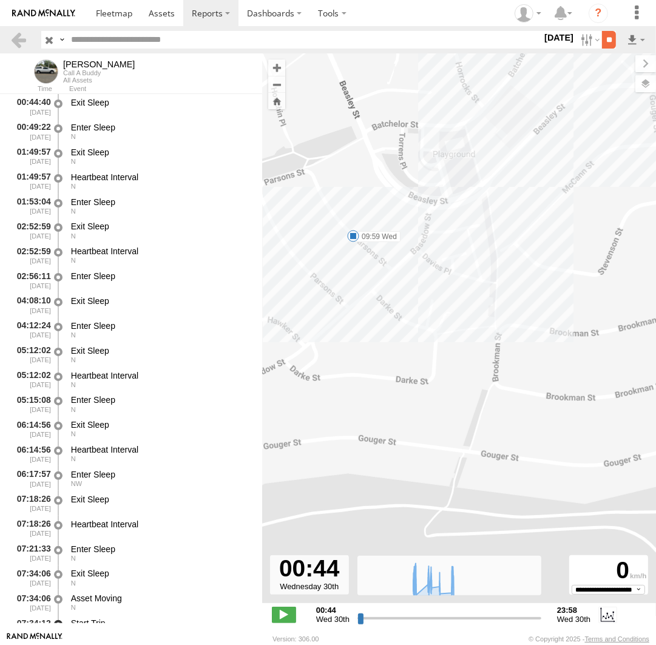
click at [610, 40] on input "**" at bounding box center [609, 40] width 14 height 18
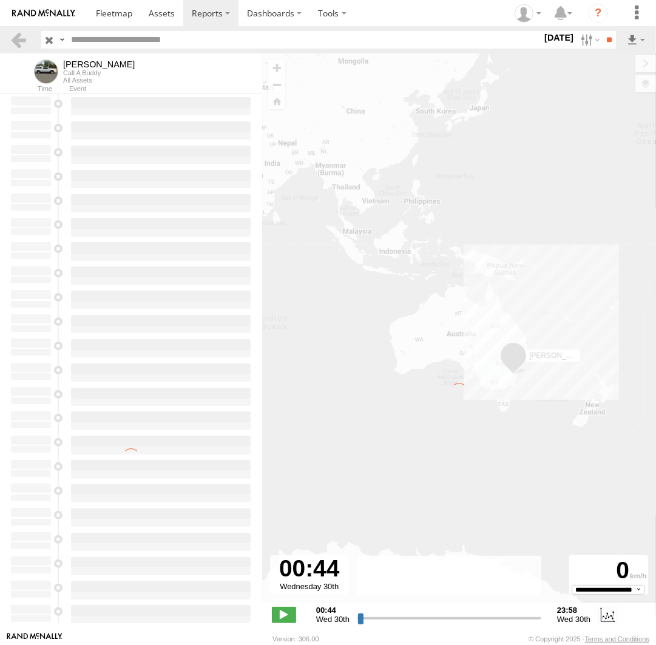
type input "**********"
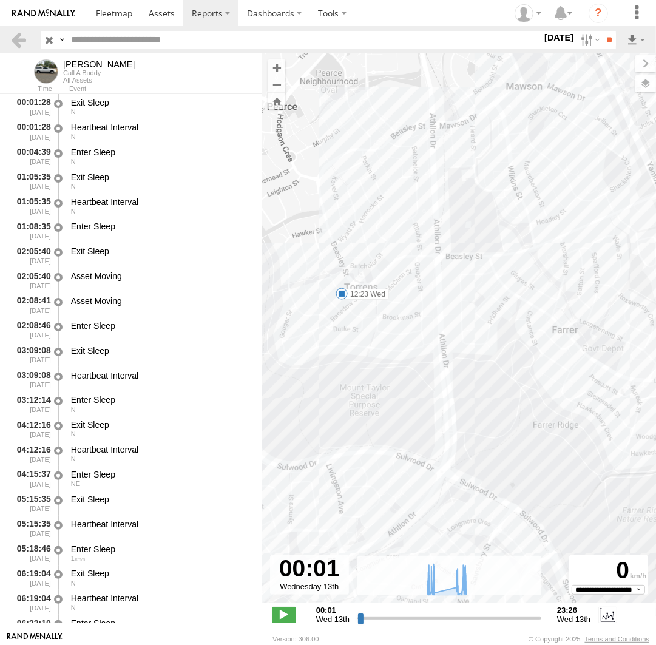
click at [340, 293] on span at bounding box center [342, 294] width 12 height 12
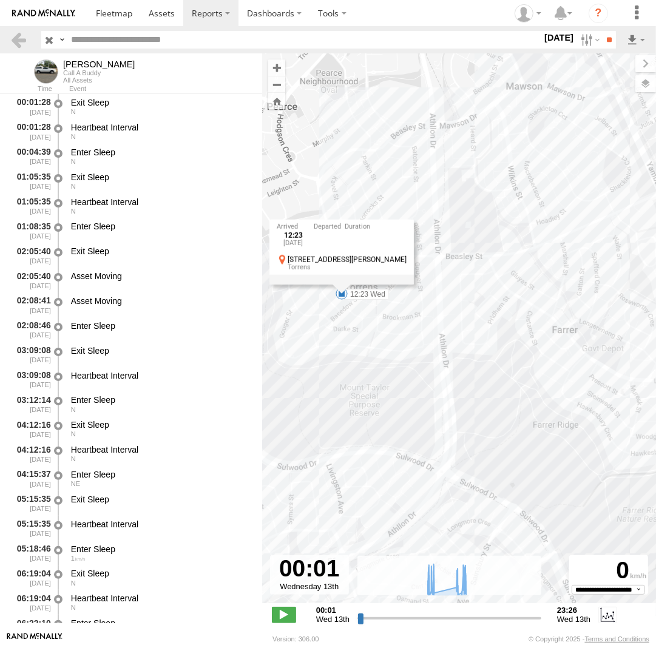
click at [344, 305] on div "Andrew 08:51 Wed 08:51 Wed 09:04 Wed 09:40 Wed 12:23 Wed 12:43 Wed 13:12 Wed 12…" at bounding box center [459, 334] width 394 height 563
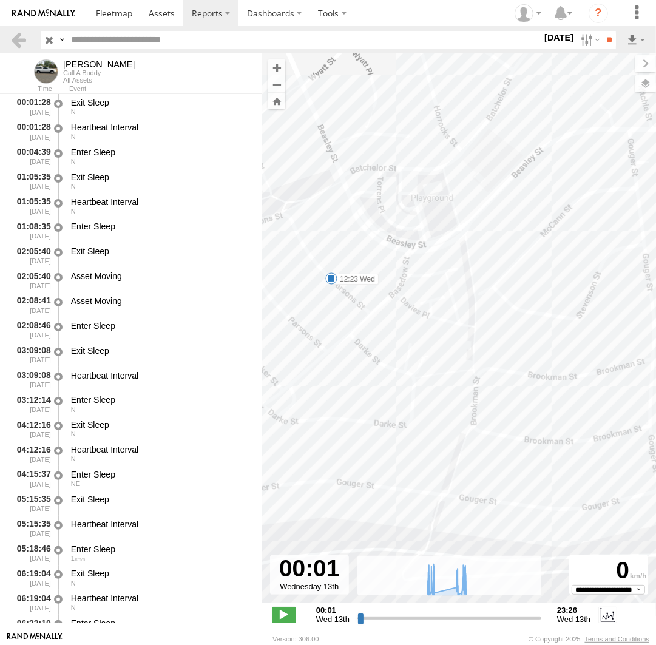
click at [332, 278] on span at bounding box center [331, 279] width 12 height 12
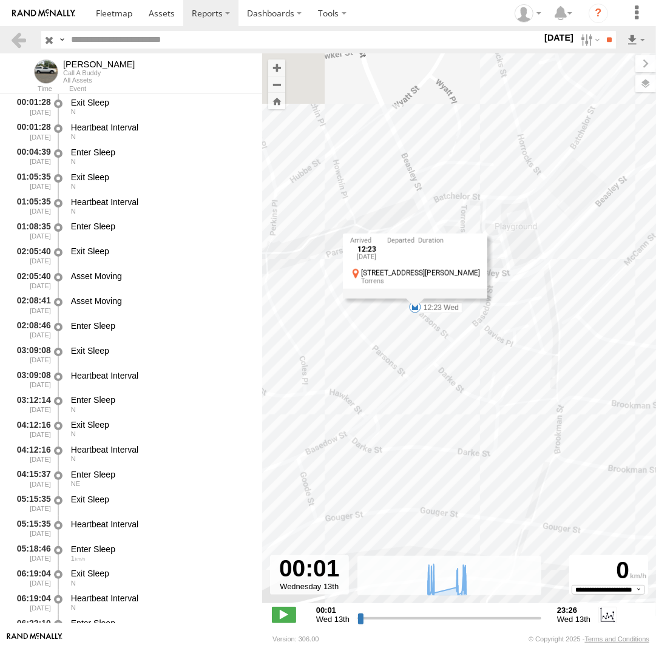
drag, startPoint x: 329, startPoint y: 306, endPoint x: 416, endPoint y: 336, distance: 92.5
click at [416, 336] on div "Andrew 08:51 Wed 08:51 Wed 09:04 Wed 09:40 Wed 12:23 Wed 12:43 Wed 13:12 Wed 12…" at bounding box center [459, 334] width 394 height 563
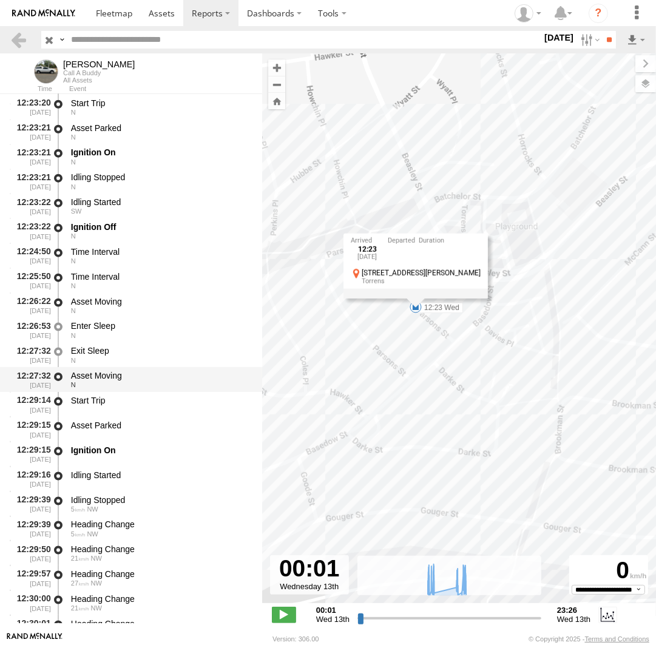
scroll to position [10923, 0]
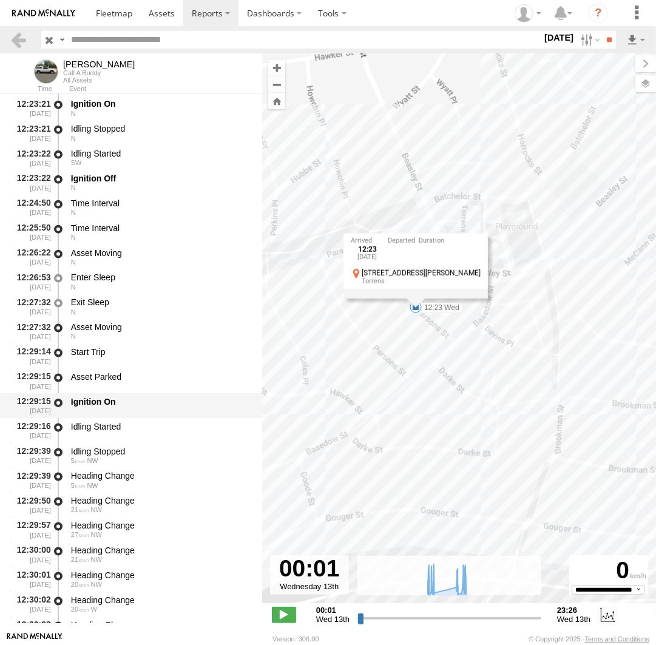
click at [98, 411] on div "Ignition On" at bounding box center [160, 406] width 183 height 22
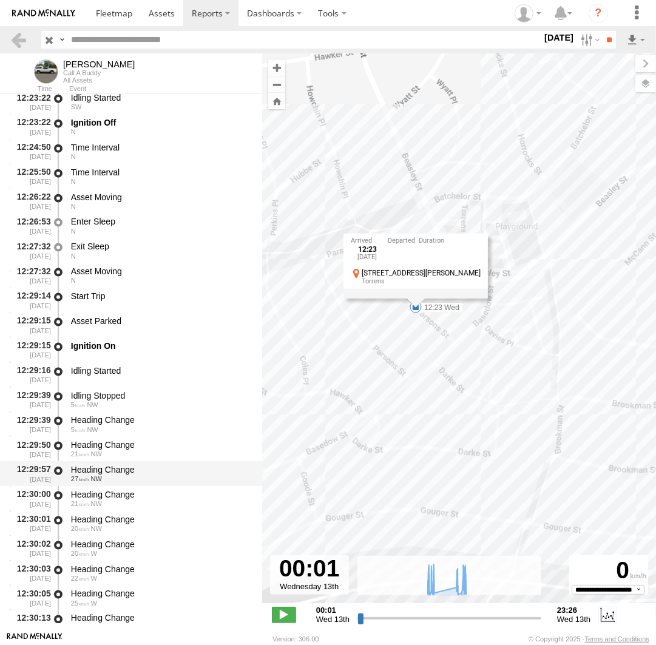
scroll to position [11034, 0]
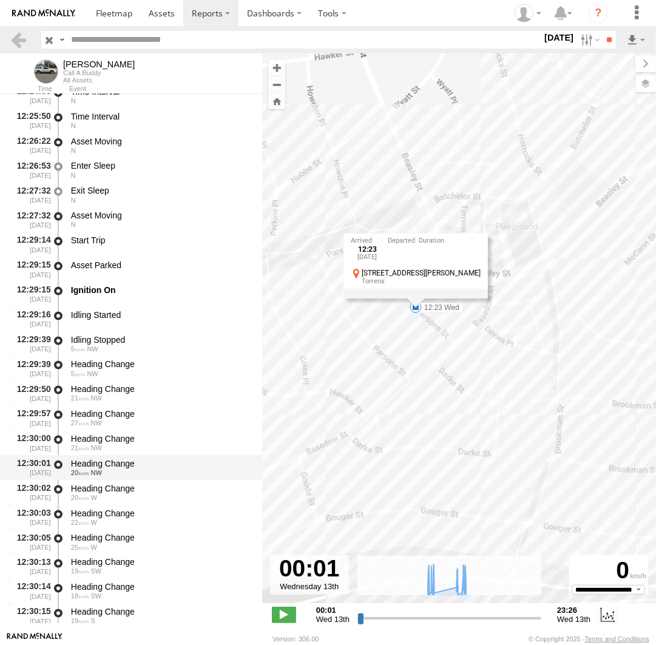
click at [119, 478] on div "Heading Change 20 NW" at bounding box center [160, 468] width 183 height 22
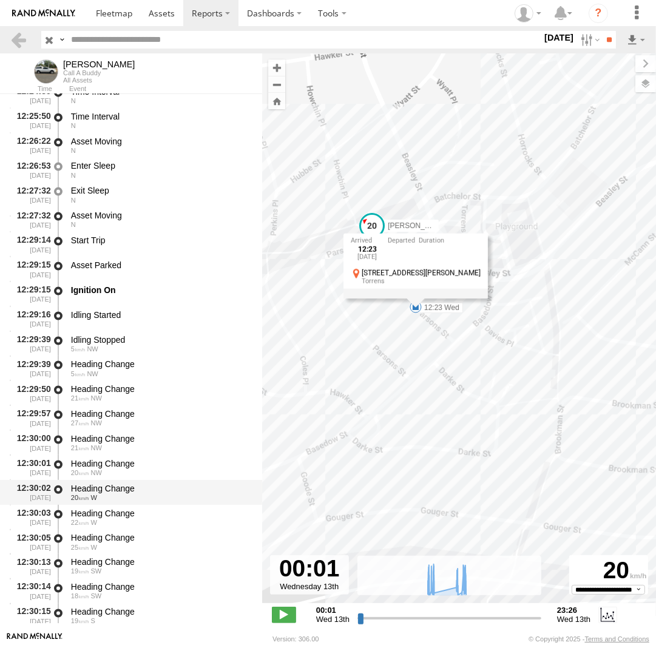
click at [122, 495] on div "20 W" at bounding box center [161, 497] width 180 height 7
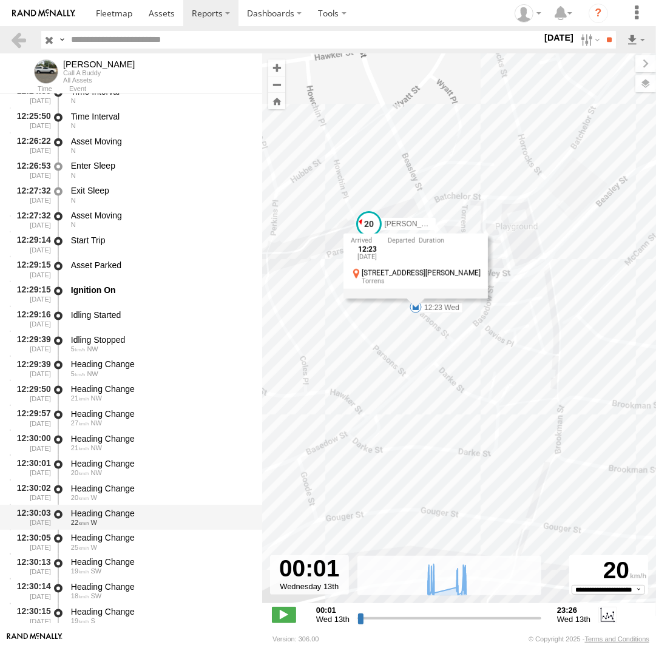
click at [129, 514] on div "Heading Change" at bounding box center [161, 513] width 180 height 11
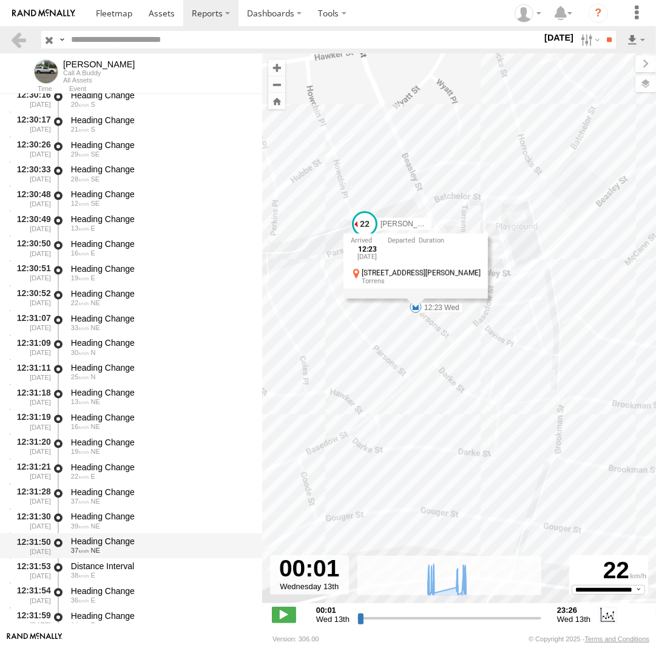
scroll to position [11592, 0]
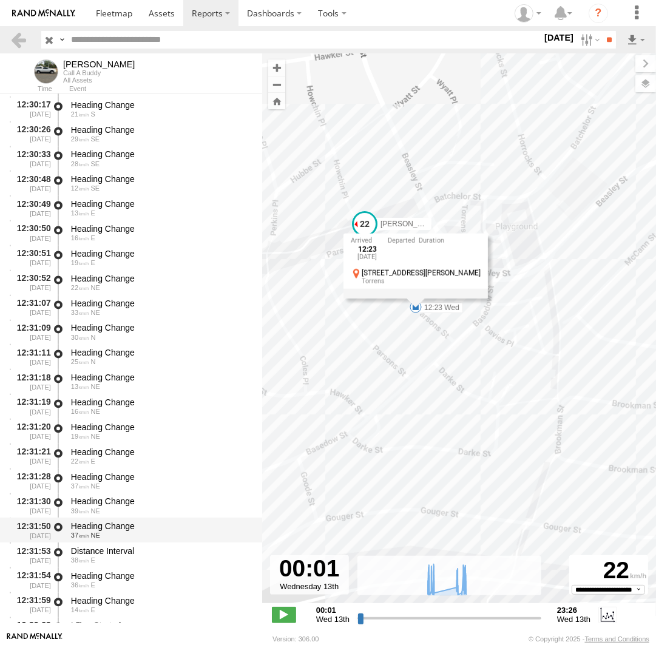
click at [132, 528] on div "Heading Change" at bounding box center [161, 526] width 180 height 11
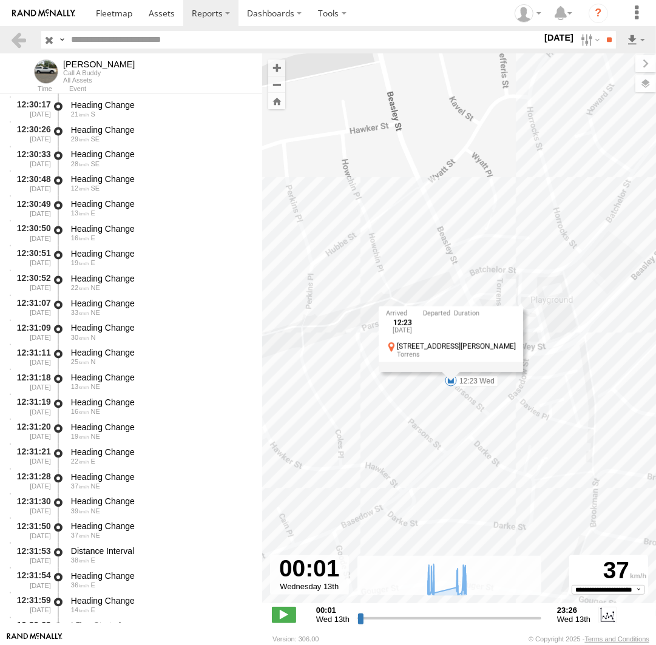
drag, startPoint x: 398, startPoint y: 362, endPoint x: 628, endPoint y: 259, distance: 252.4
click at [628, 259] on div "Andrew 08:51 Wed 08:51 Wed 09:04 Wed 09:40 Wed 12:23 Wed 12:43 Wed 13:12 Wed 12…" at bounding box center [459, 334] width 394 height 563
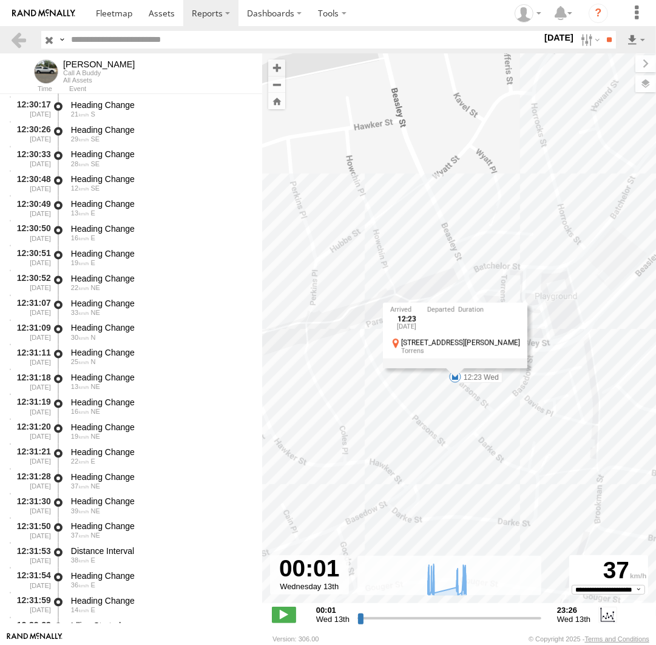
click at [452, 395] on div "Andrew 08:51 Wed 08:51 Wed 09:04 Wed 09:40 Wed 12:23 Wed 12:43 Wed 13:12 Wed 12…" at bounding box center [459, 334] width 394 height 563
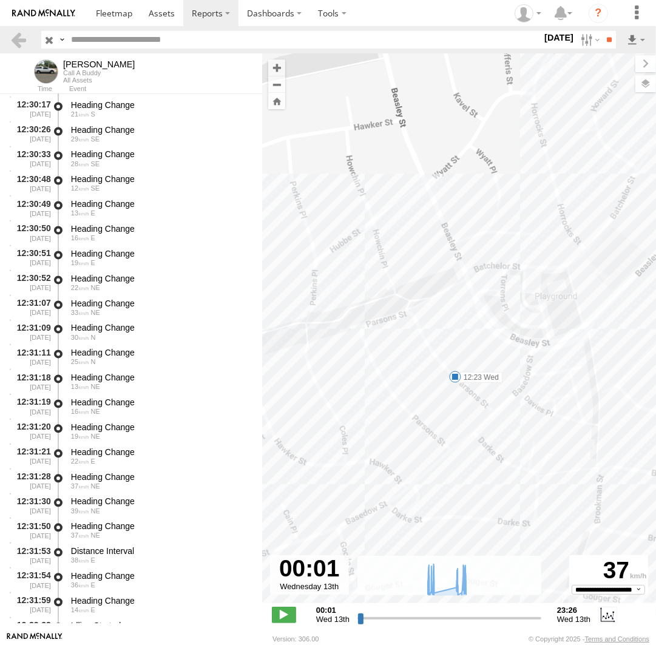
click at [456, 376] on span at bounding box center [455, 377] width 12 height 12
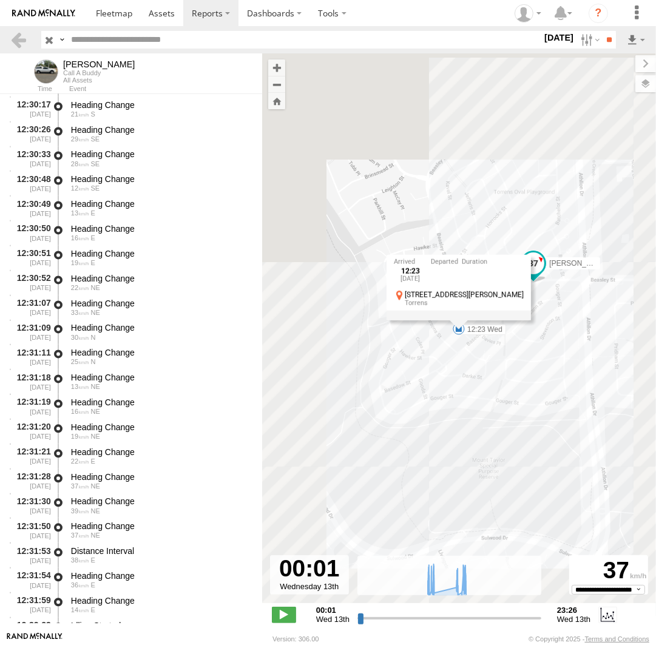
drag, startPoint x: 426, startPoint y: 408, endPoint x: 491, endPoint y: 363, distance: 79.0
click at [427, 407] on div "Andrew 08:51 Wed 08:51 Wed 09:04 Wed 09:40 Wed 12:23 Wed 12:43 Wed 13:12 Wed 12…" at bounding box center [459, 334] width 394 height 563
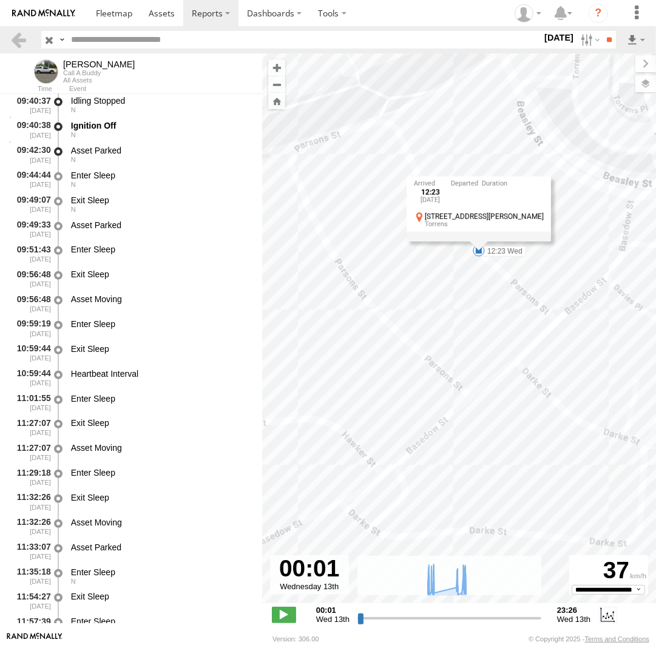
scroll to position [10254, 0]
click at [121, 136] on div "N" at bounding box center [161, 135] width 180 height 7
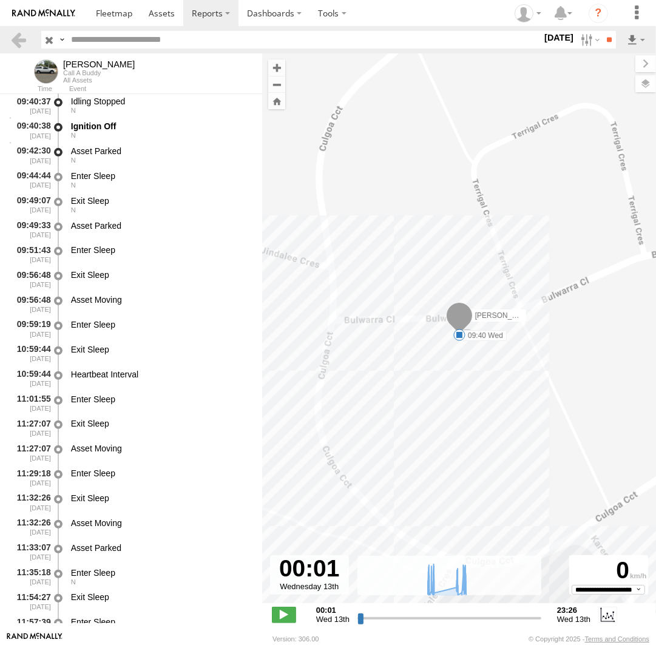
click at [461, 334] on span at bounding box center [459, 335] width 12 height 12
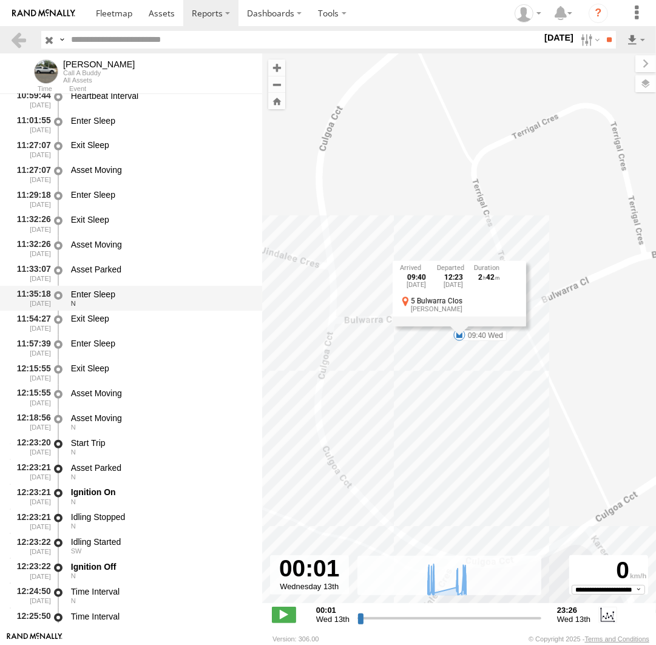
scroll to position [10589, 0]
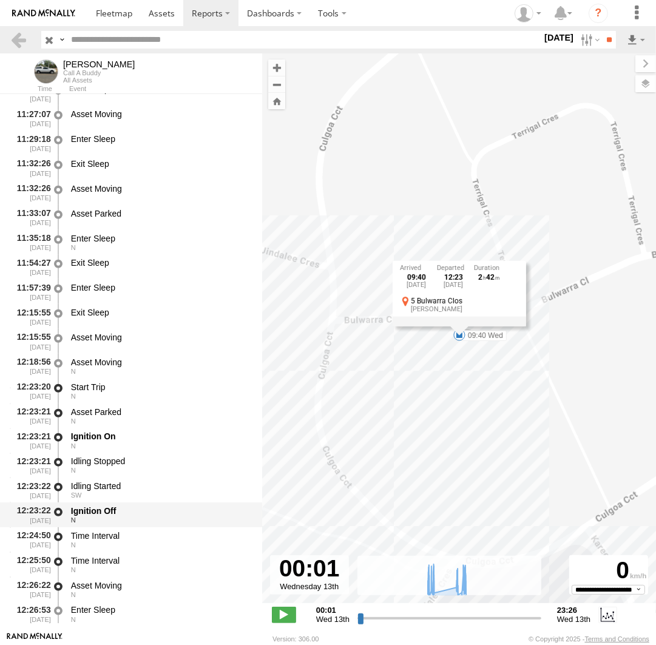
click at [97, 517] on div "Ignition Off" at bounding box center [161, 511] width 180 height 11
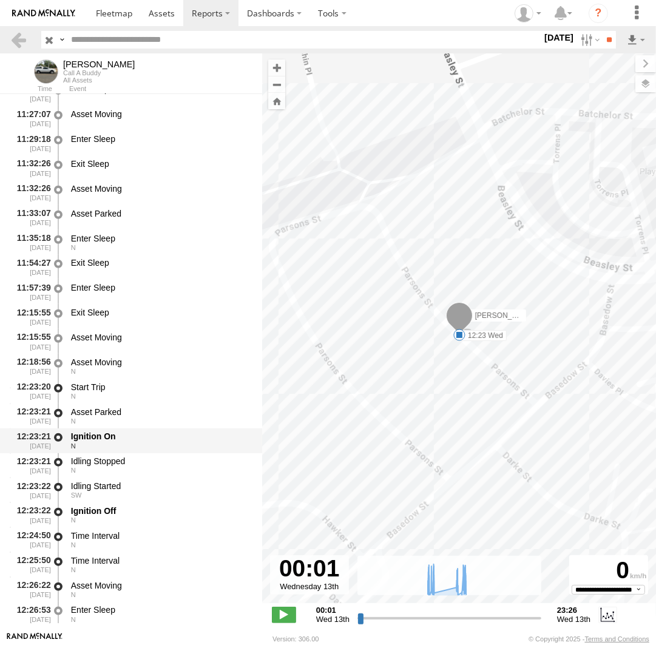
click at [100, 446] on div "N" at bounding box center [161, 446] width 180 height 7
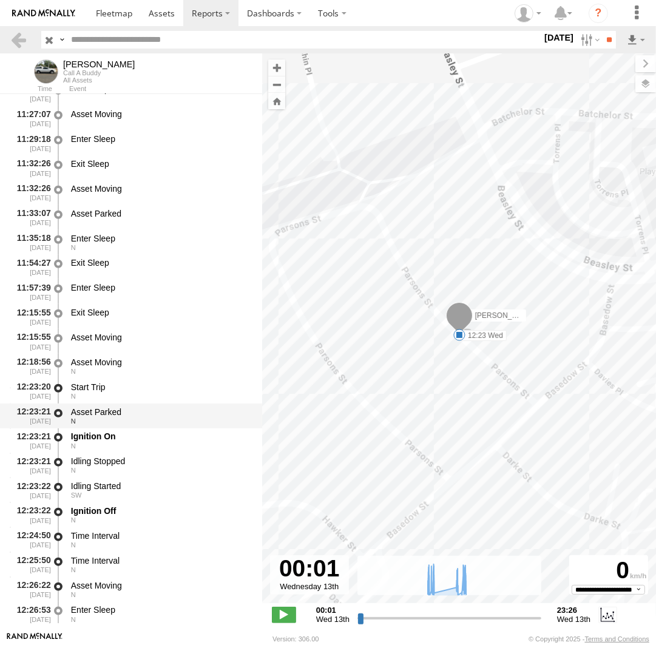
click at [92, 424] on div "N" at bounding box center [161, 421] width 180 height 7
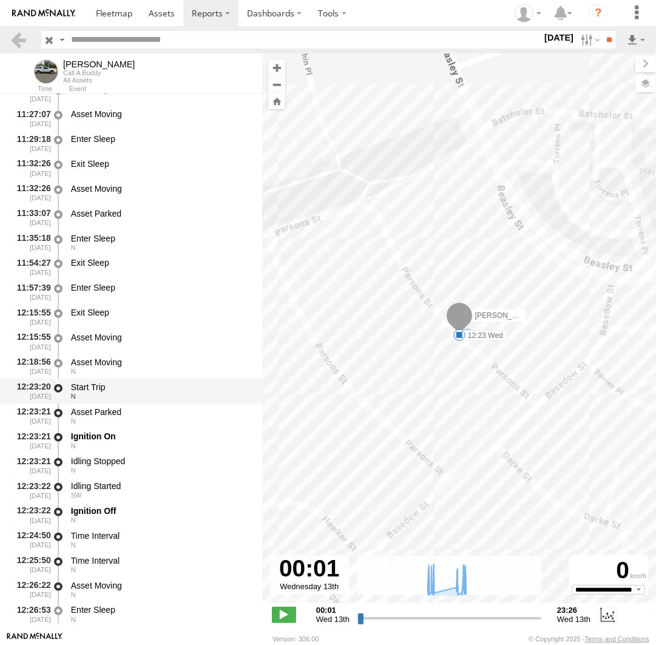
click at [95, 395] on div "N" at bounding box center [161, 396] width 180 height 7
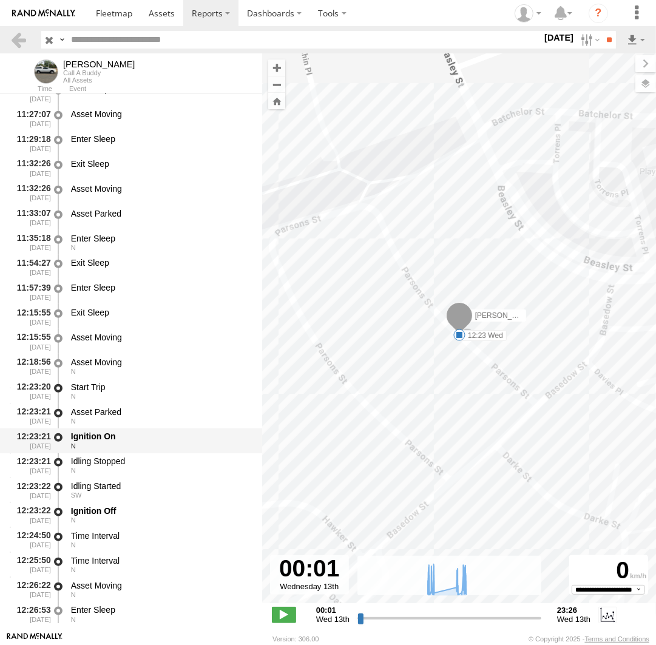
click at [99, 445] on div "N" at bounding box center [161, 446] width 180 height 7
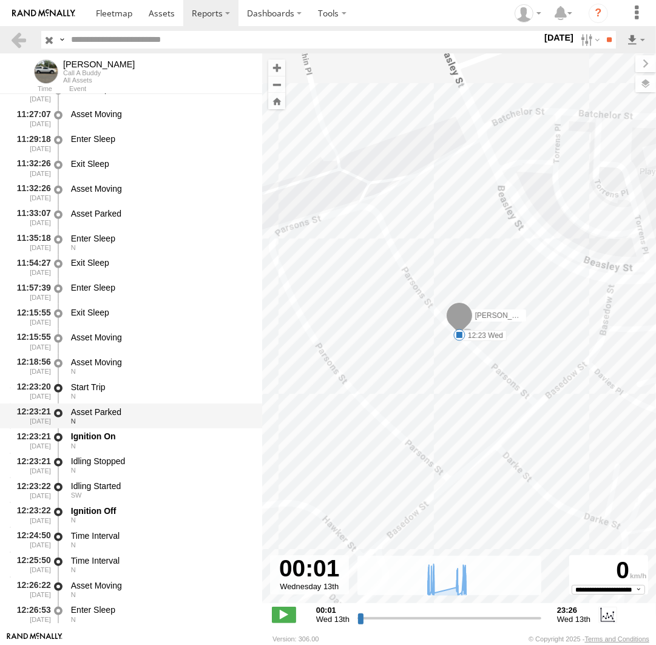
click at [100, 417] on div "Asset Parked" at bounding box center [161, 412] width 180 height 11
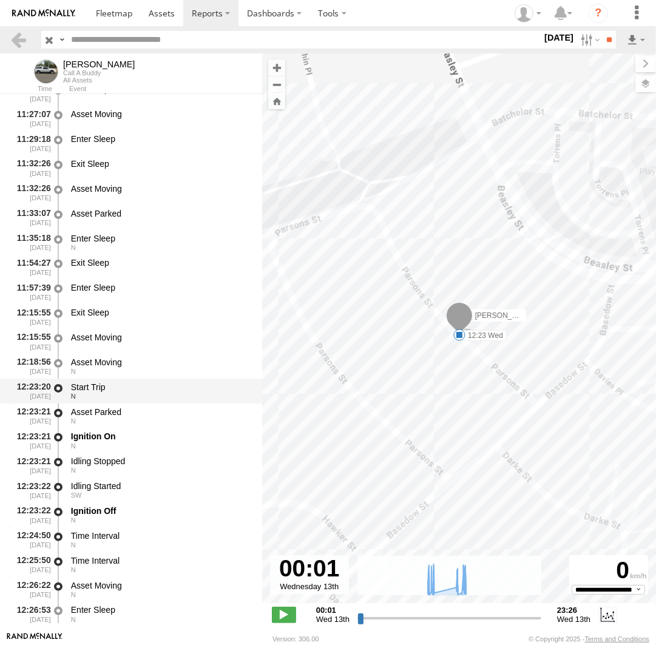
click at [97, 393] on div "Start Trip" at bounding box center [161, 387] width 180 height 11
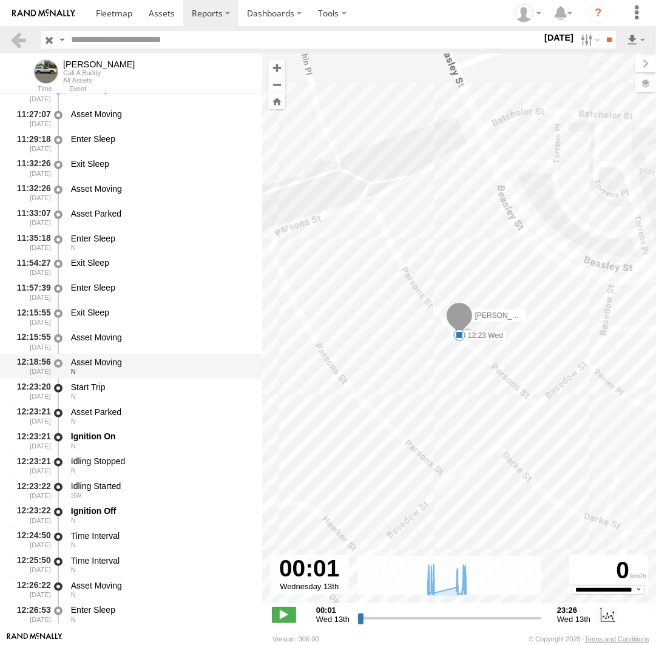
click at [97, 367] on div "Asset Moving" at bounding box center [161, 362] width 180 height 11
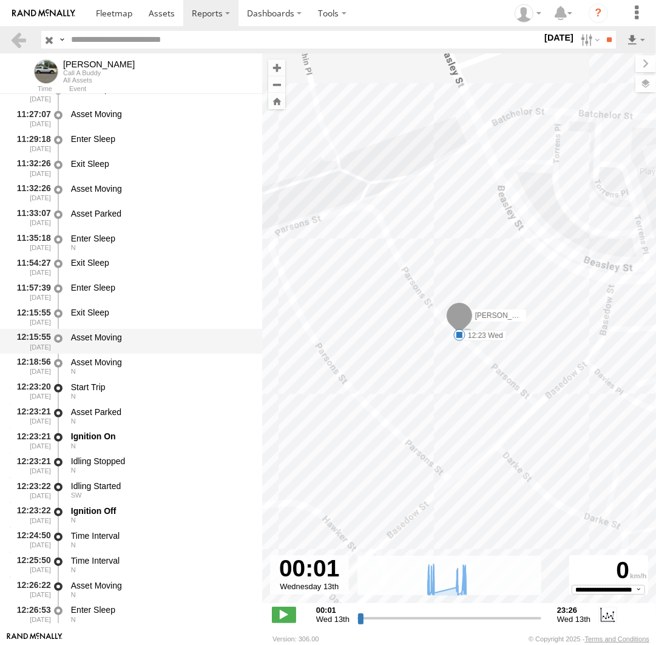
click at [97, 336] on div "Asset Moving" at bounding box center [161, 337] width 180 height 11
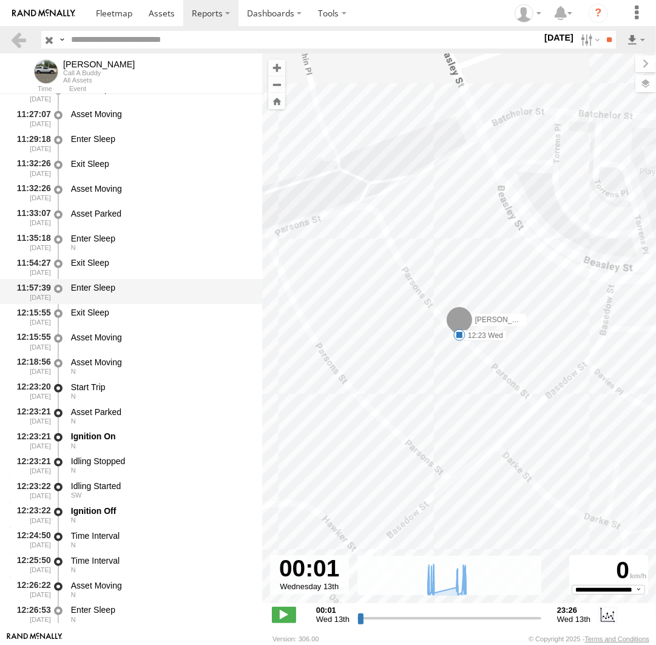
click at [93, 304] on div "11:57:39 13/08/2025 Enter Sleep" at bounding box center [131, 291] width 262 height 25
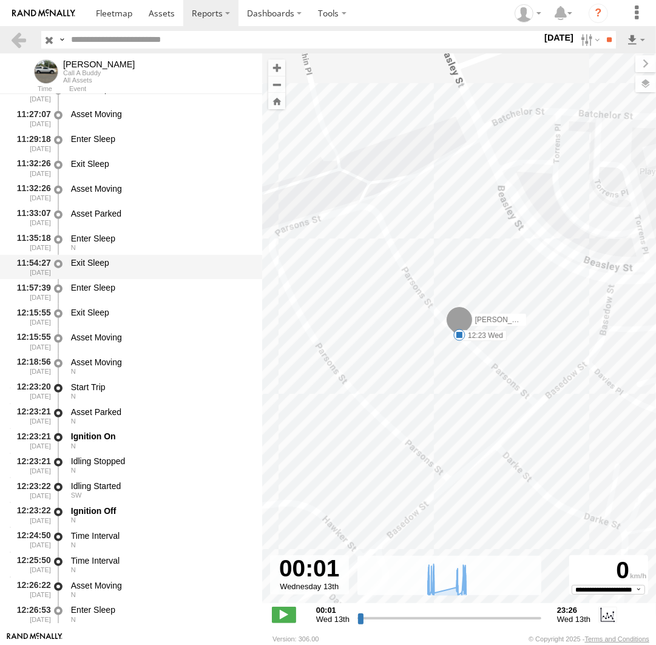
click at [91, 268] on div "Exit Sleep" at bounding box center [161, 262] width 180 height 11
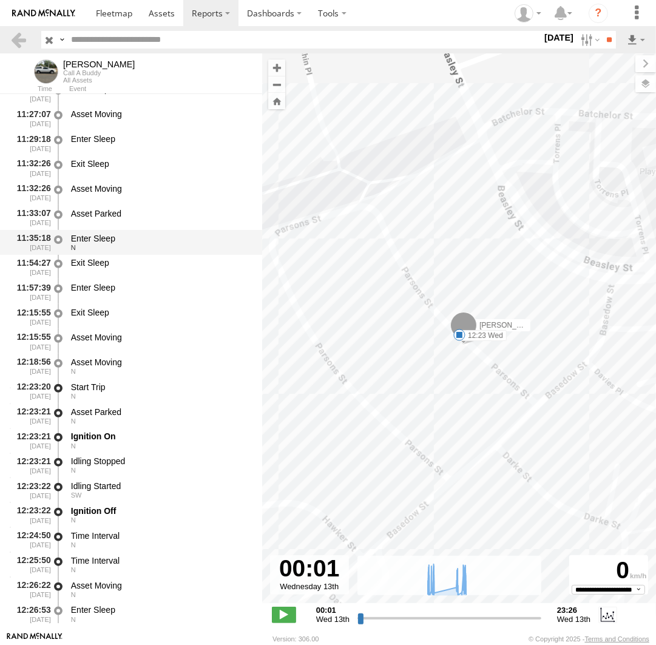
click at [94, 244] on div "Enter Sleep" at bounding box center [161, 238] width 180 height 11
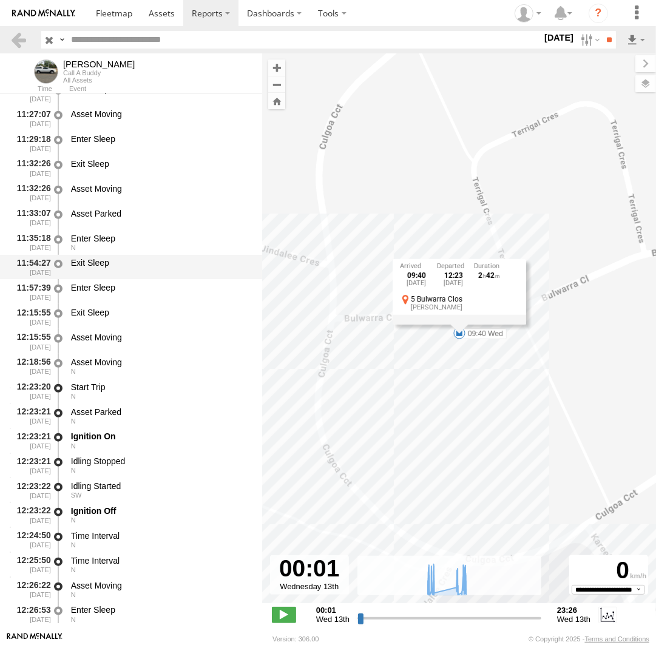
click at [94, 272] on div "Exit Sleep" at bounding box center [160, 267] width 183 height 22
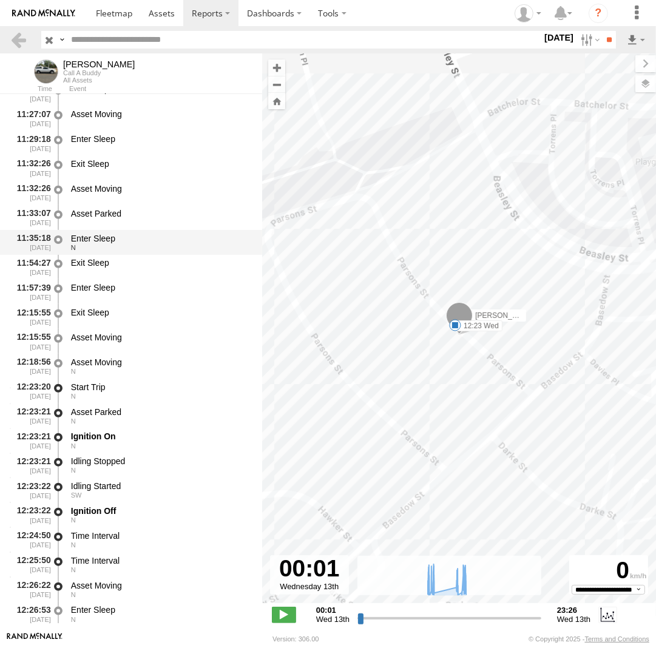
click at [95, 246] on div "N" at bounding box center [161, 247] width 180 height 7
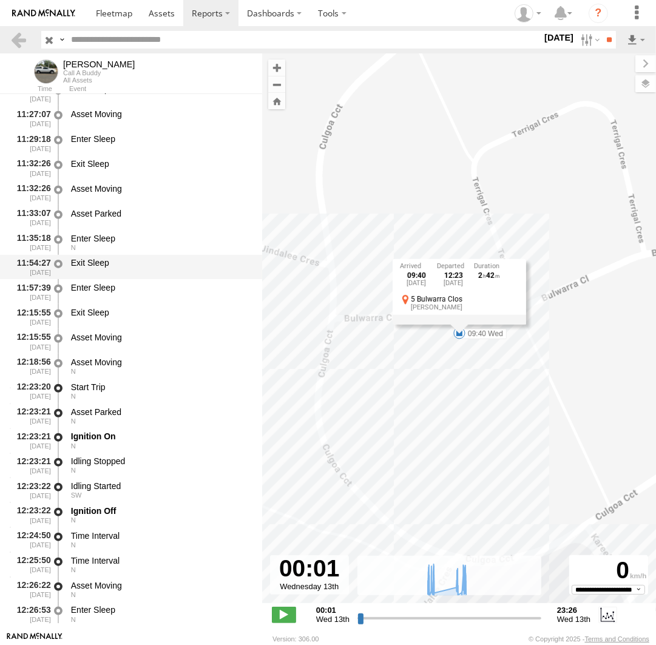
click at [98, 266] on div "Exit Sleep" at bounding box center [161, 262] width 180 height 11
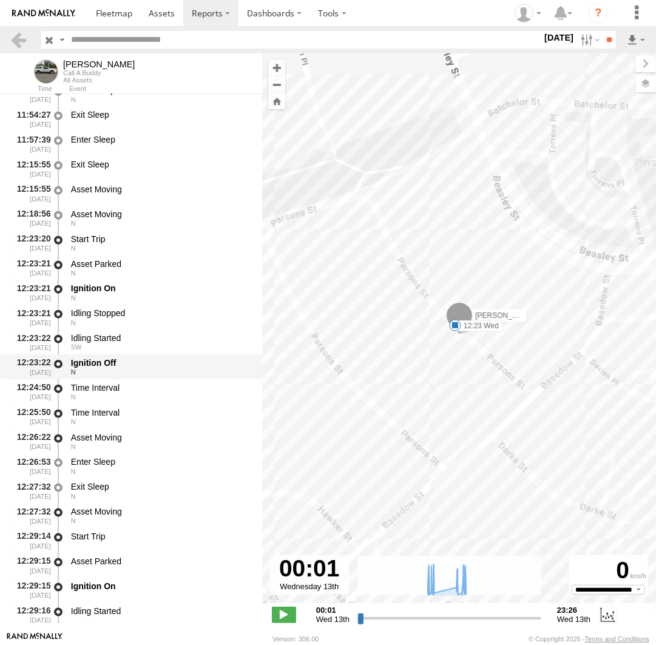
scroll to position [10756, 0]
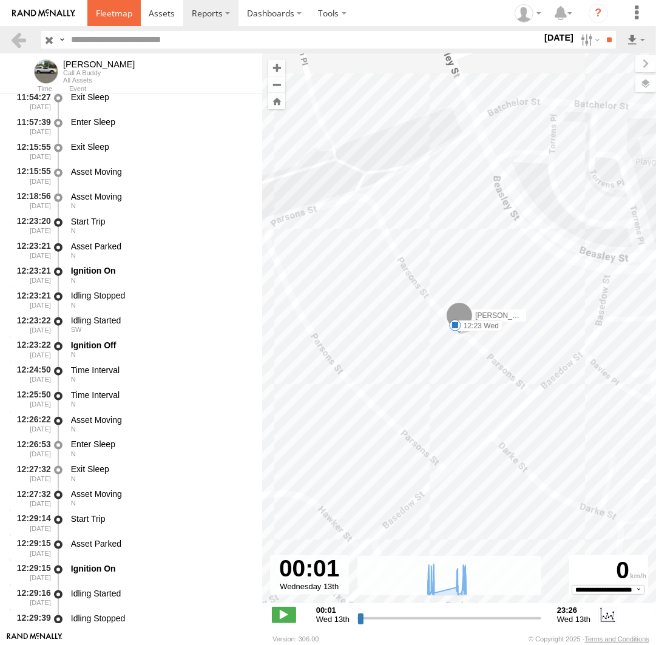
click at [130, 12] on span at bounding box center [114, 13] width 36 height 12
